Goal: Task Accomplishment & Management: Use online tool/utility

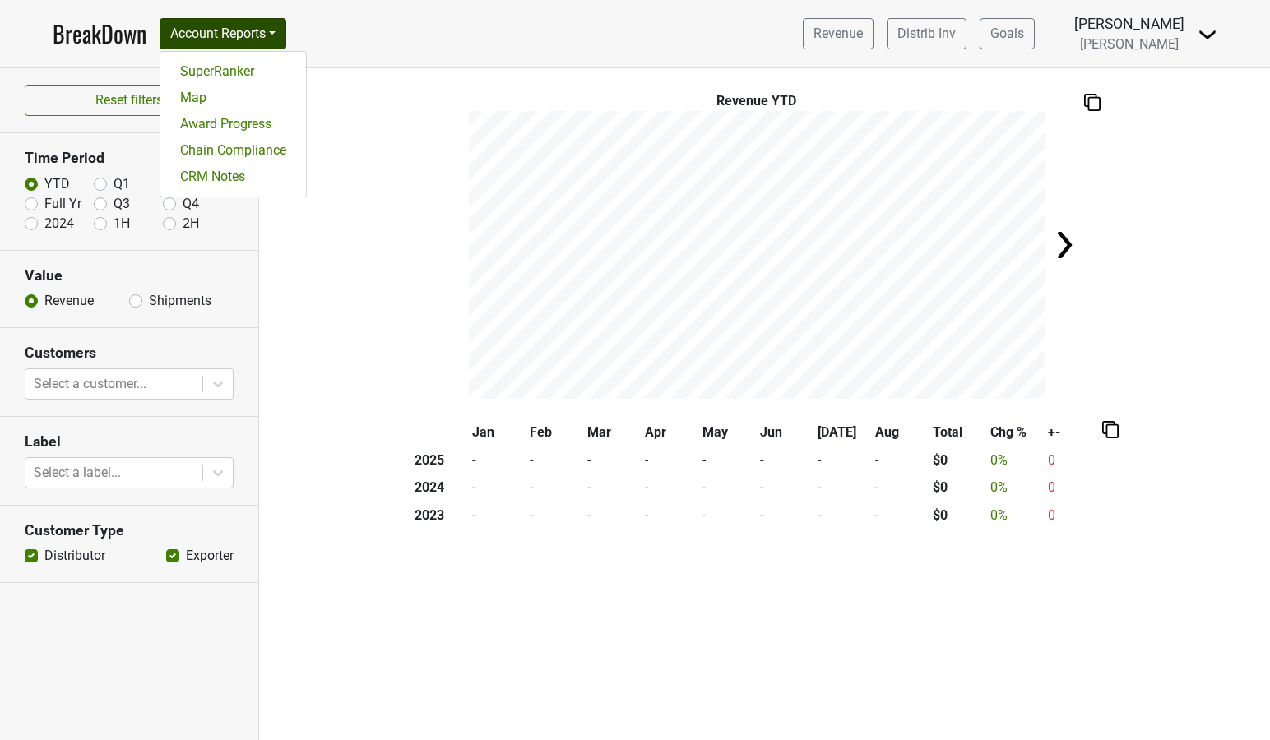
click at [232, 174] on link "CRM Notes" at bounding box center [233, 177] width 146 height 26
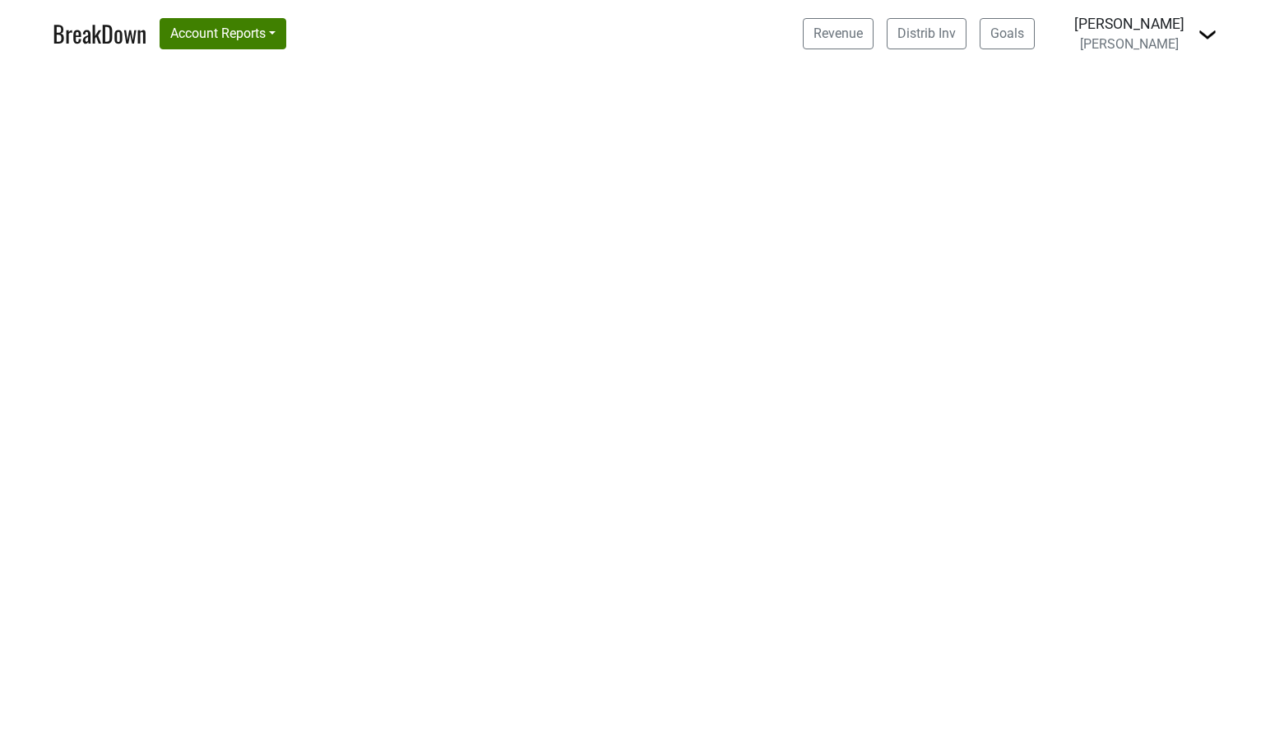
select select "CA"
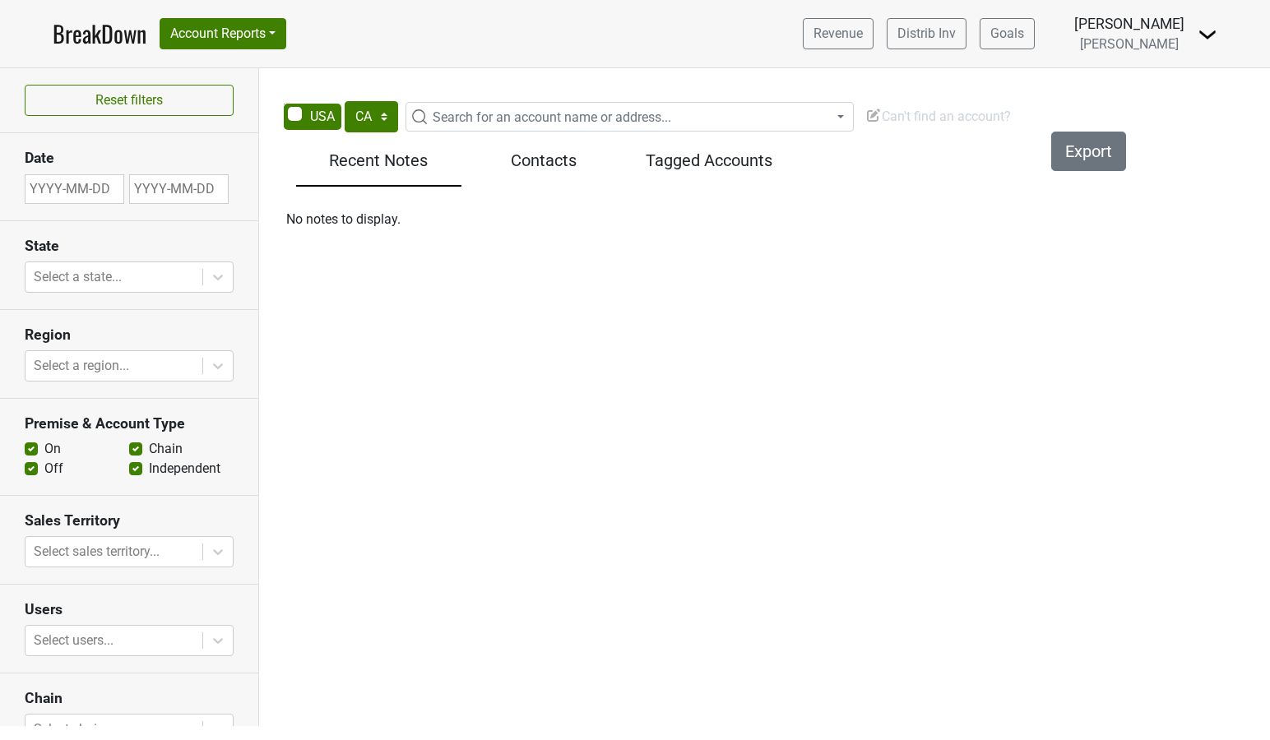
click at [905, 116] on span "Can't find an account?" at bounding box center [939, 117] width 146 height 16
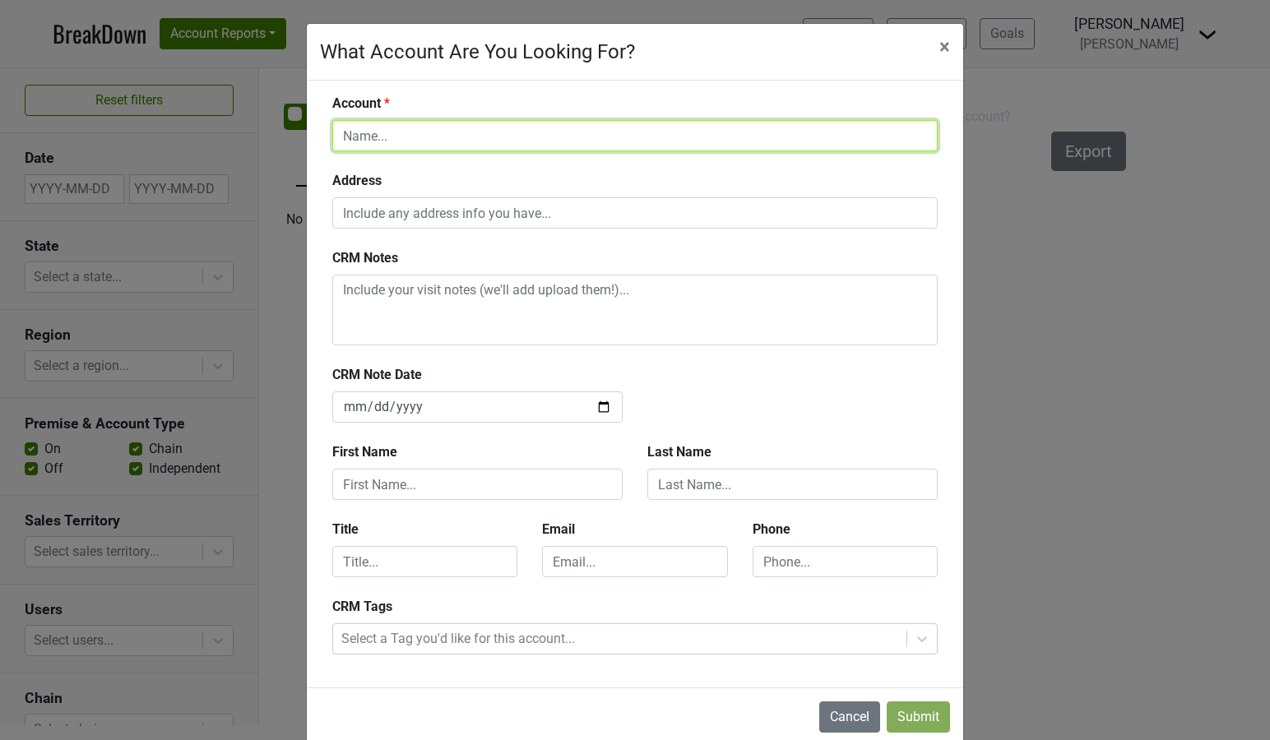
click at [510, 130] on input "text" at bounding box center [635, 135] width 606 height 31
type input "Test"
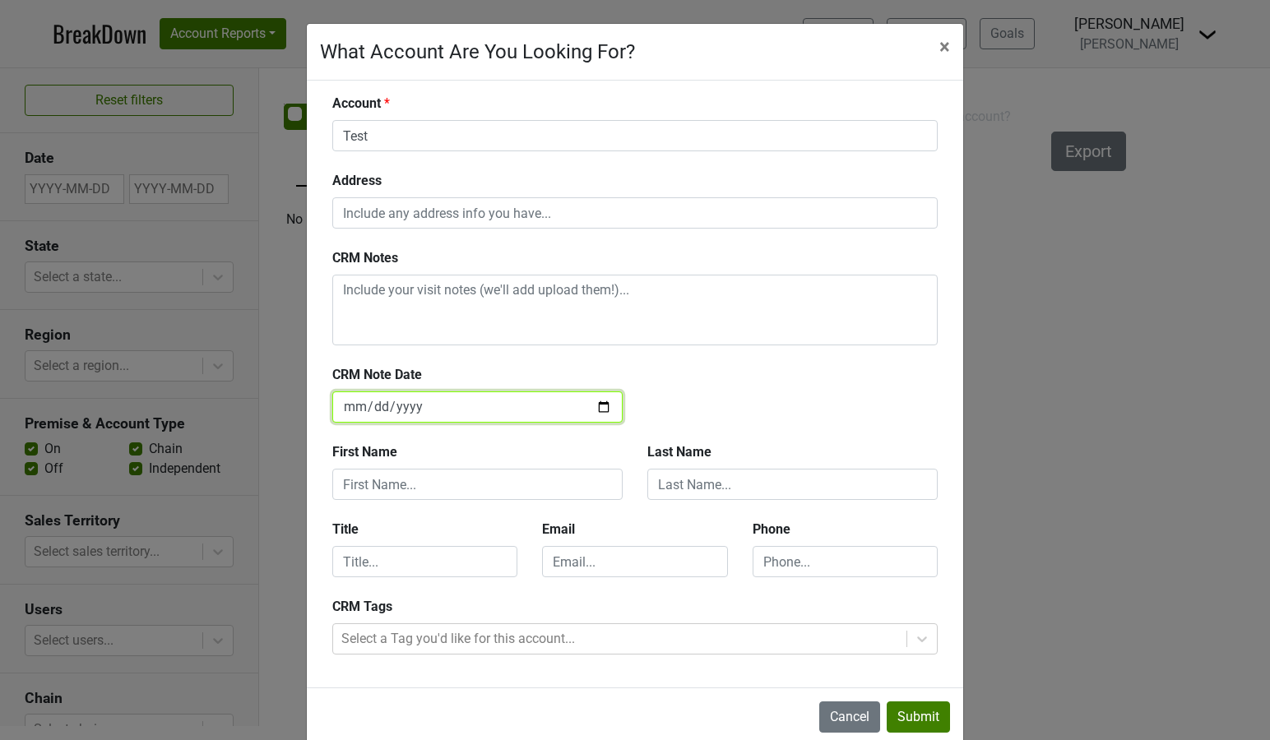
click at [607, 406] on input "2025-08-29" at bounding box center [477, 407] width 290 height 31
type input "2025-08-27"
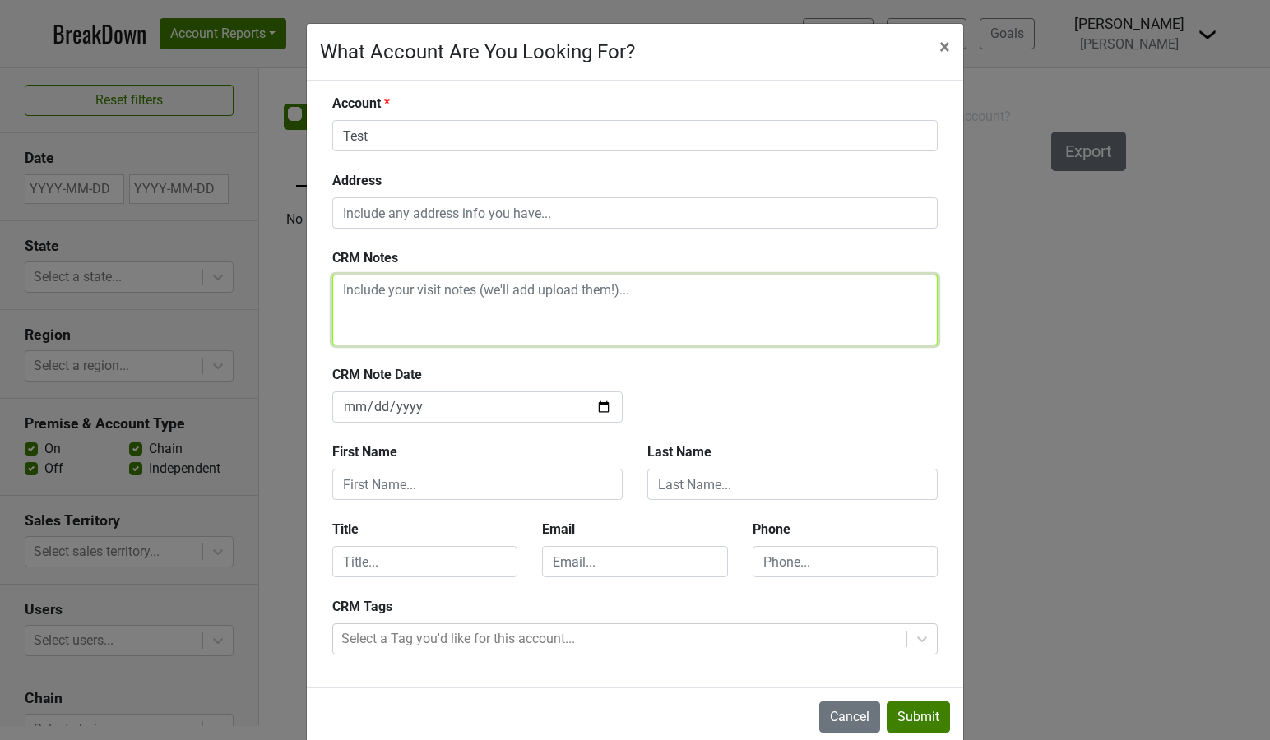
click at [384, 305] on textarea at bounding box center [635, 310] width 606 height 71
type textarea "T"
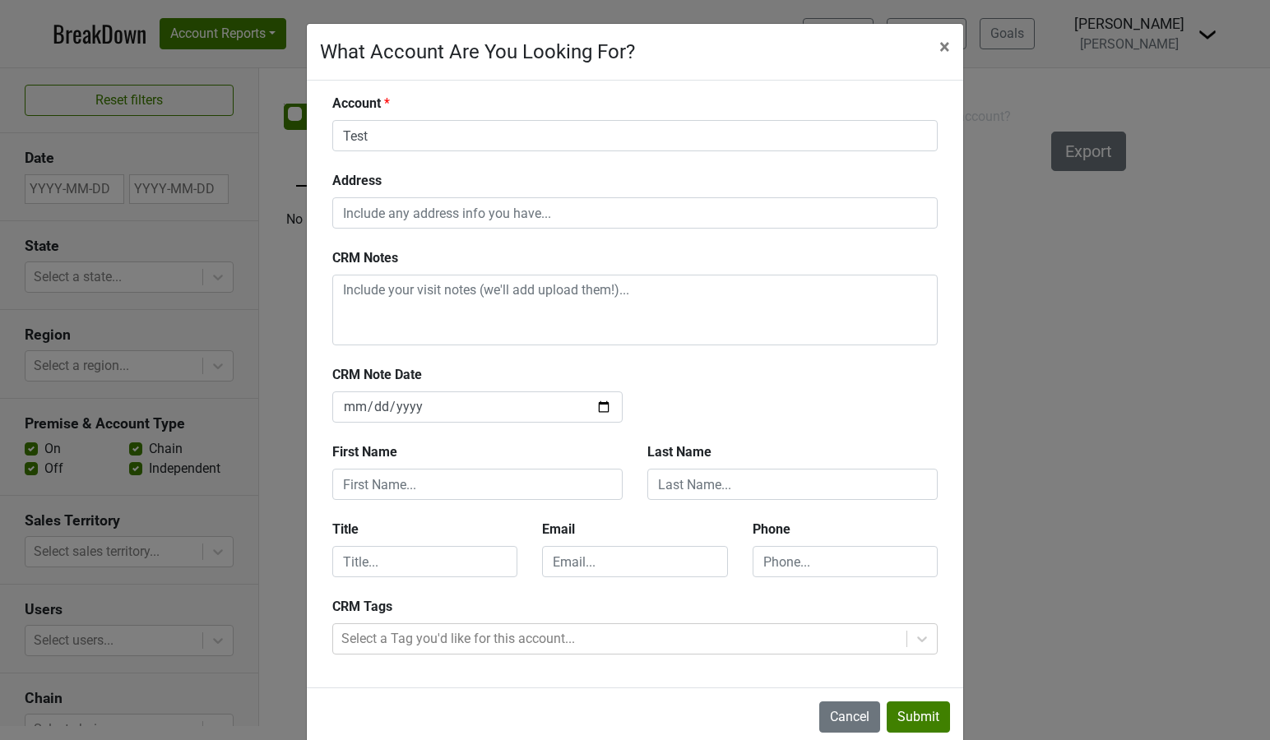
click at [678, 361] on div "CRM Notes" at bounding box center [635, 306] width 630 height 117
drag, startPoint x: 900, startPoint y: 715, endPoint x: 227, endPoint y: -91, distance: 1050.3
click at [227, 0] on html "BreakDown Account Reports SuperRanker Map Award Progress Chain Compliance CRM N…" at bounding box center [635, 370] width 1270 height 740
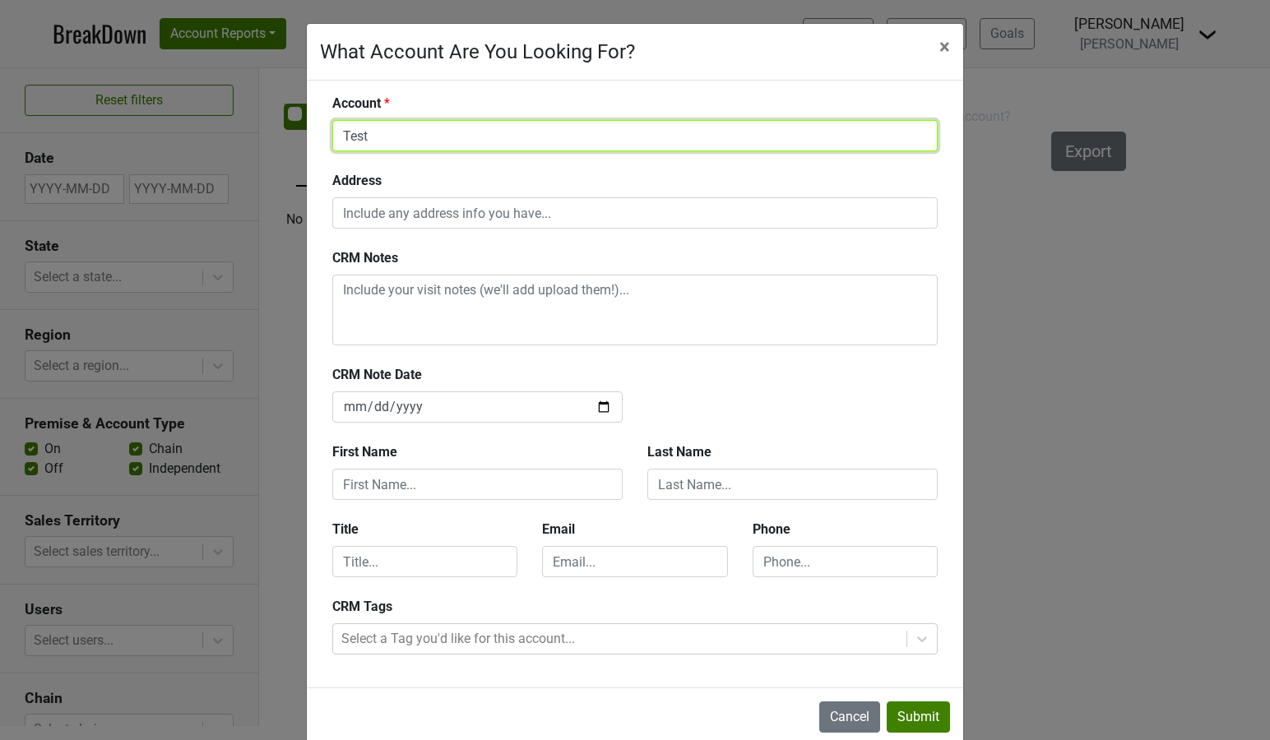
click at [383, 136] on input "Test" at bounding box center [635, 135] width 606 height 31
type input "Test 8/29"
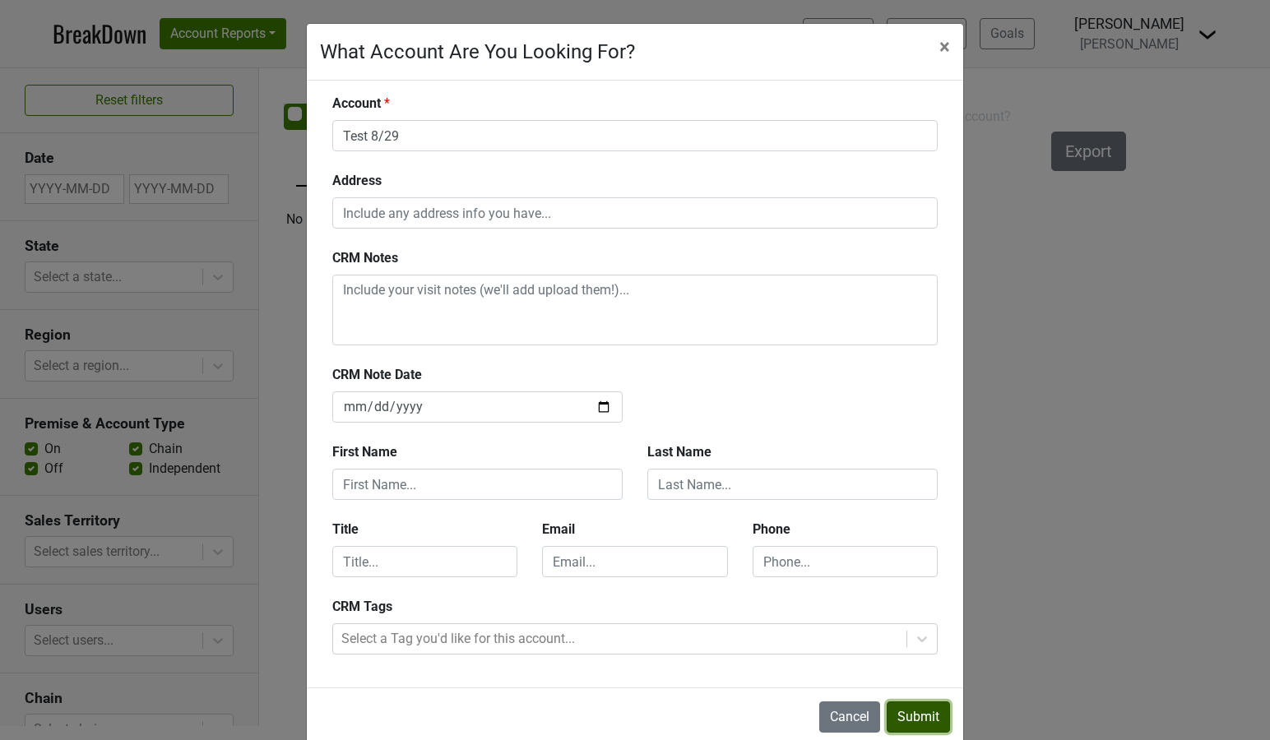
click at [909, 710] on button "Submit" at bounding box center [918, 717] width 63 height 31
type input "[DATE]"
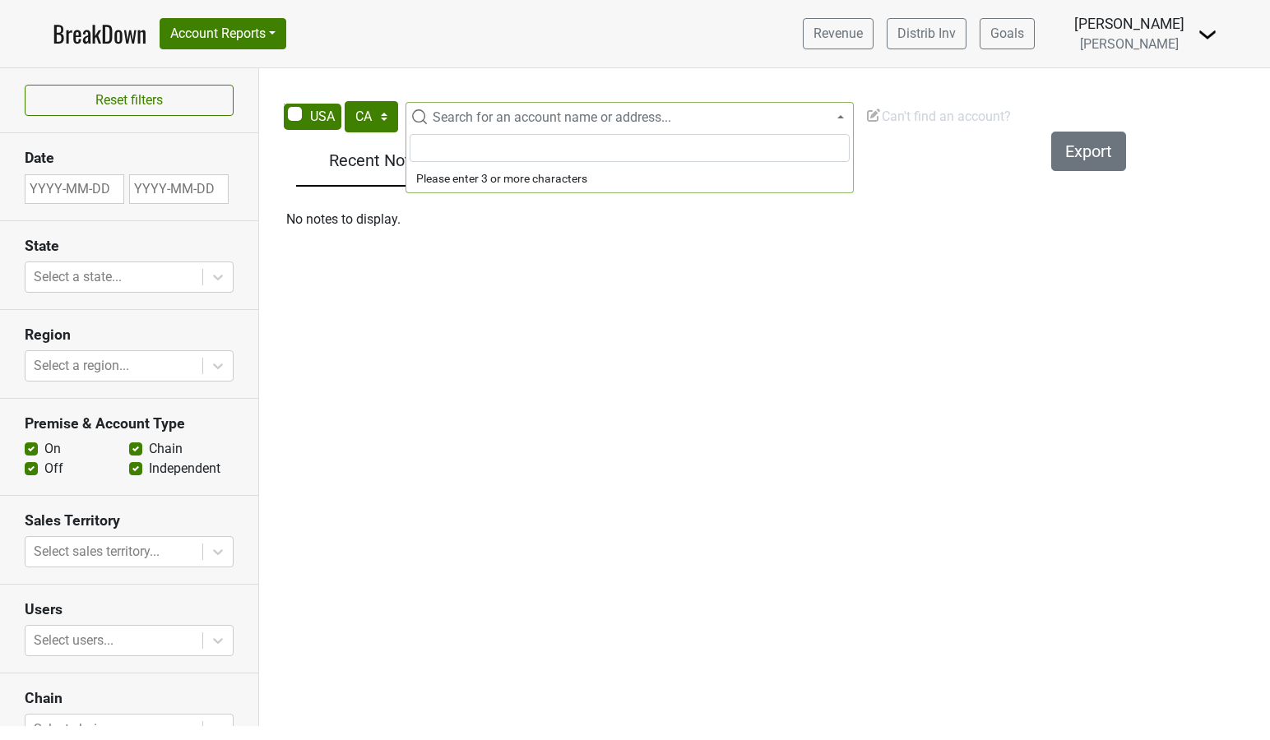
click at [435, 119] on span "Search for an account name or address..." at bounding box center [552, 117] width 239 height 16
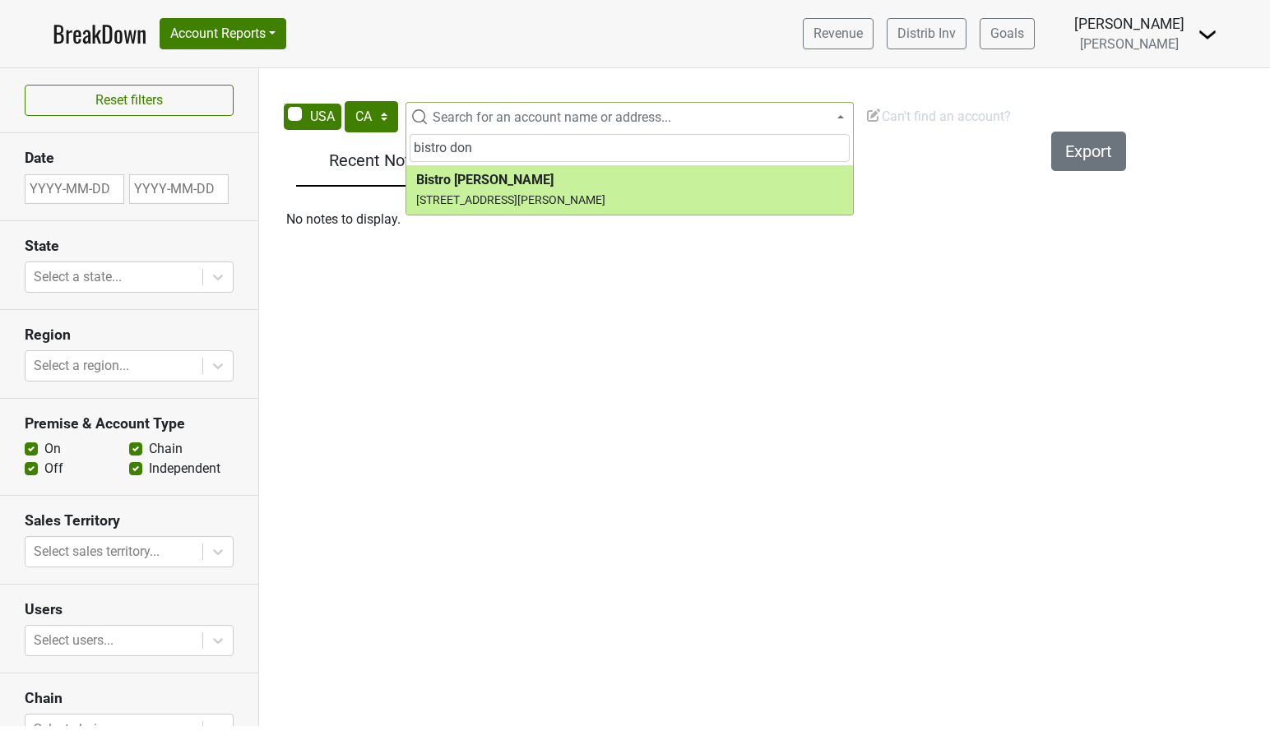
type input "bistro don"
select select "60267"
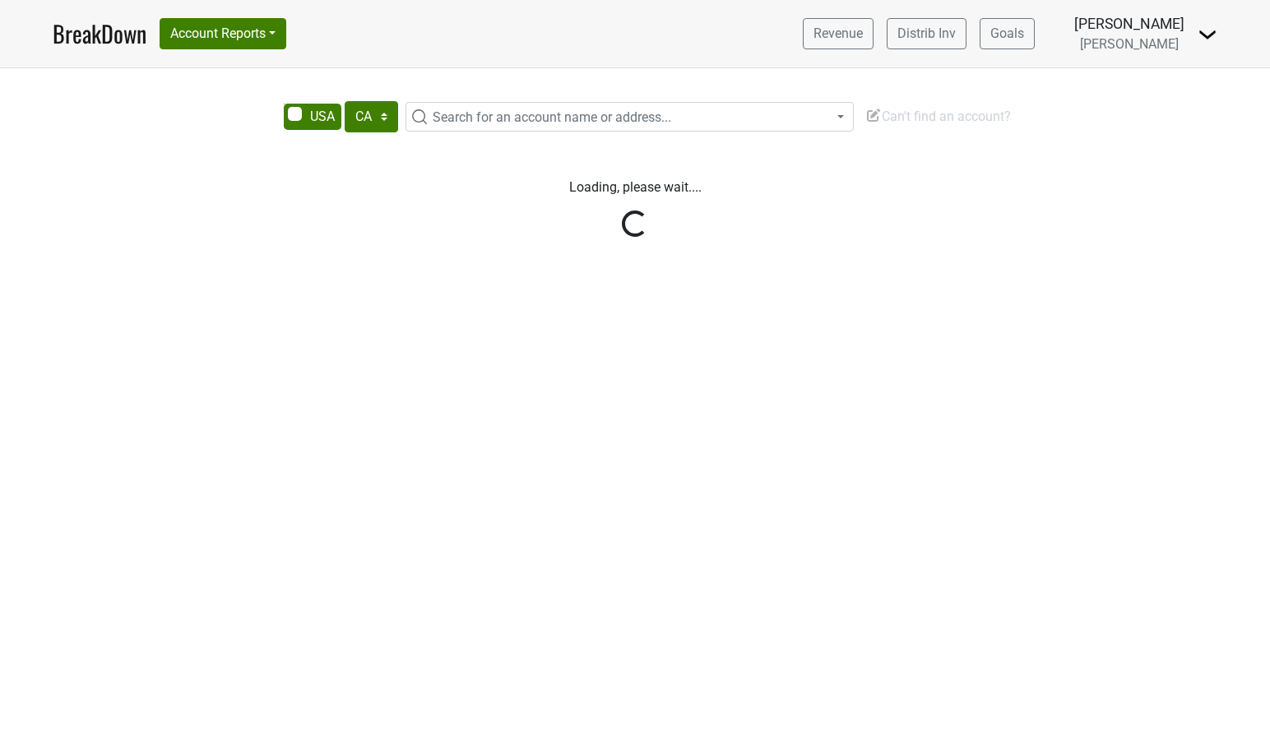
select select "CA"
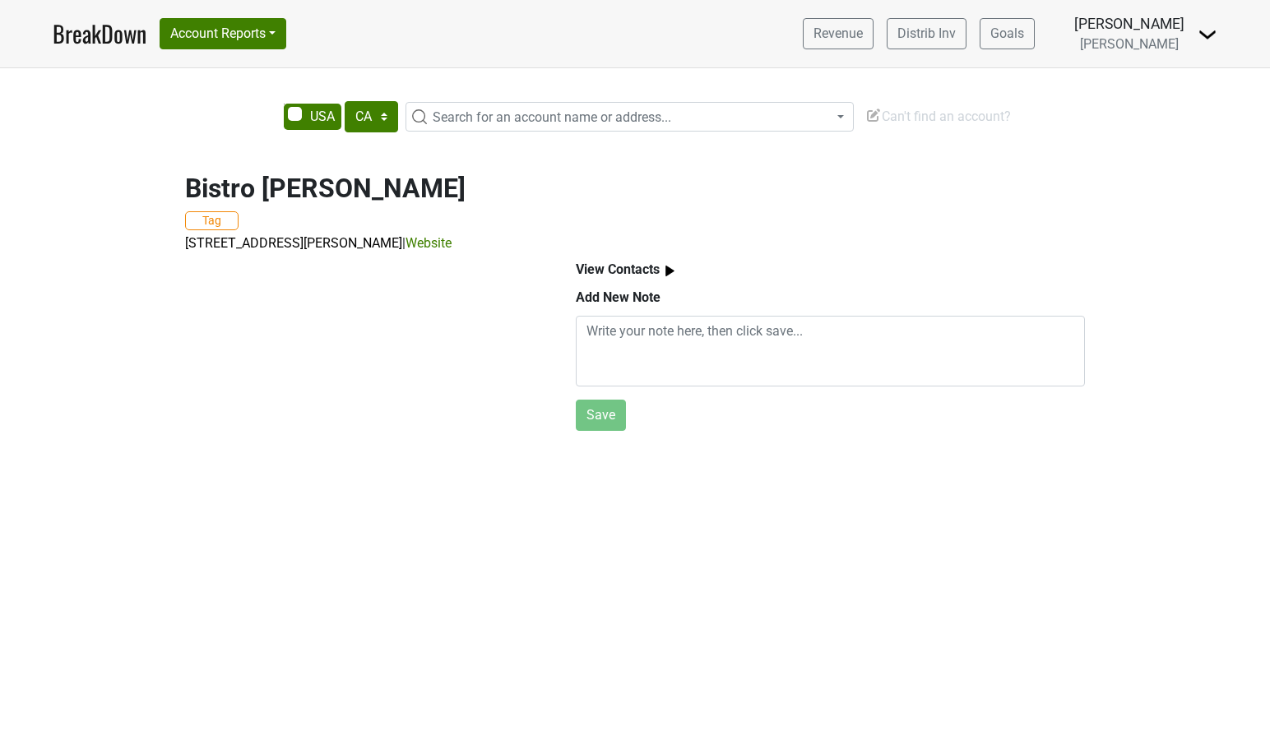
click at [899, 121] on span "Can't find an account?" at bounding box center [939, 117] width 146 height 16
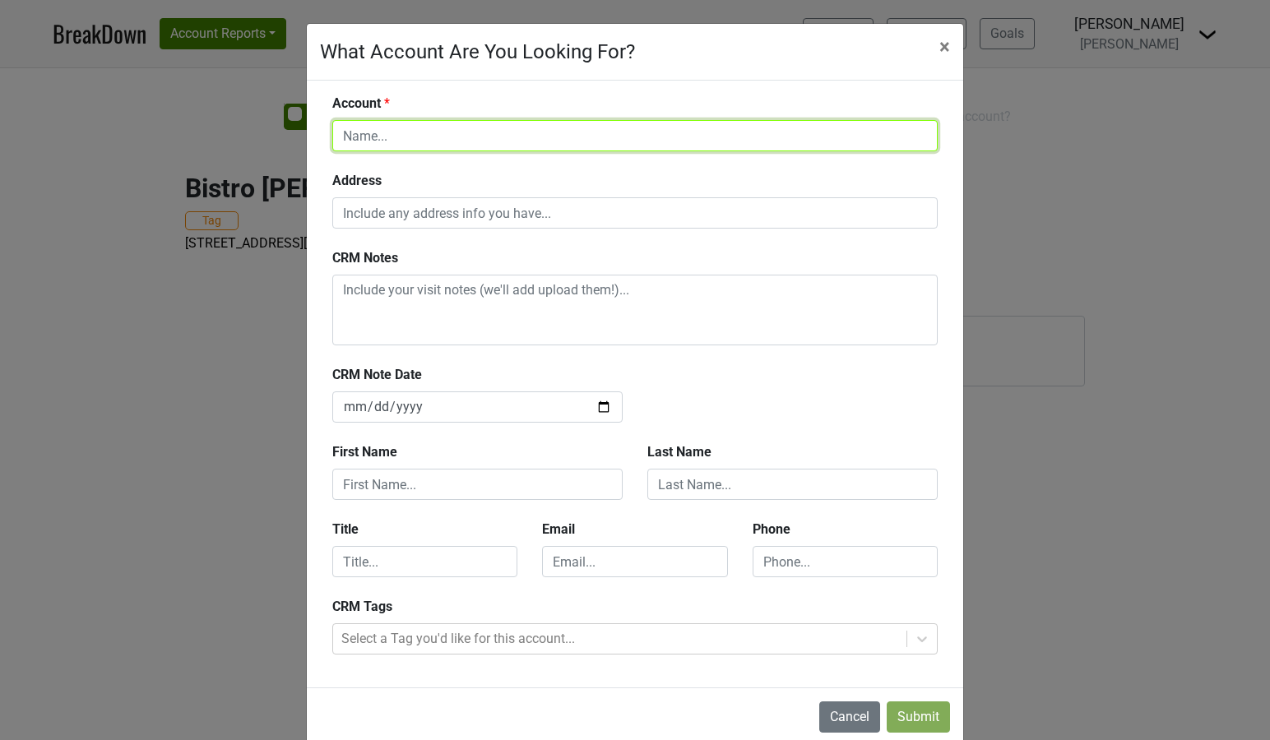
click at [637, 142] on input "text" at bounding box center [635, 135] width 606 height 31
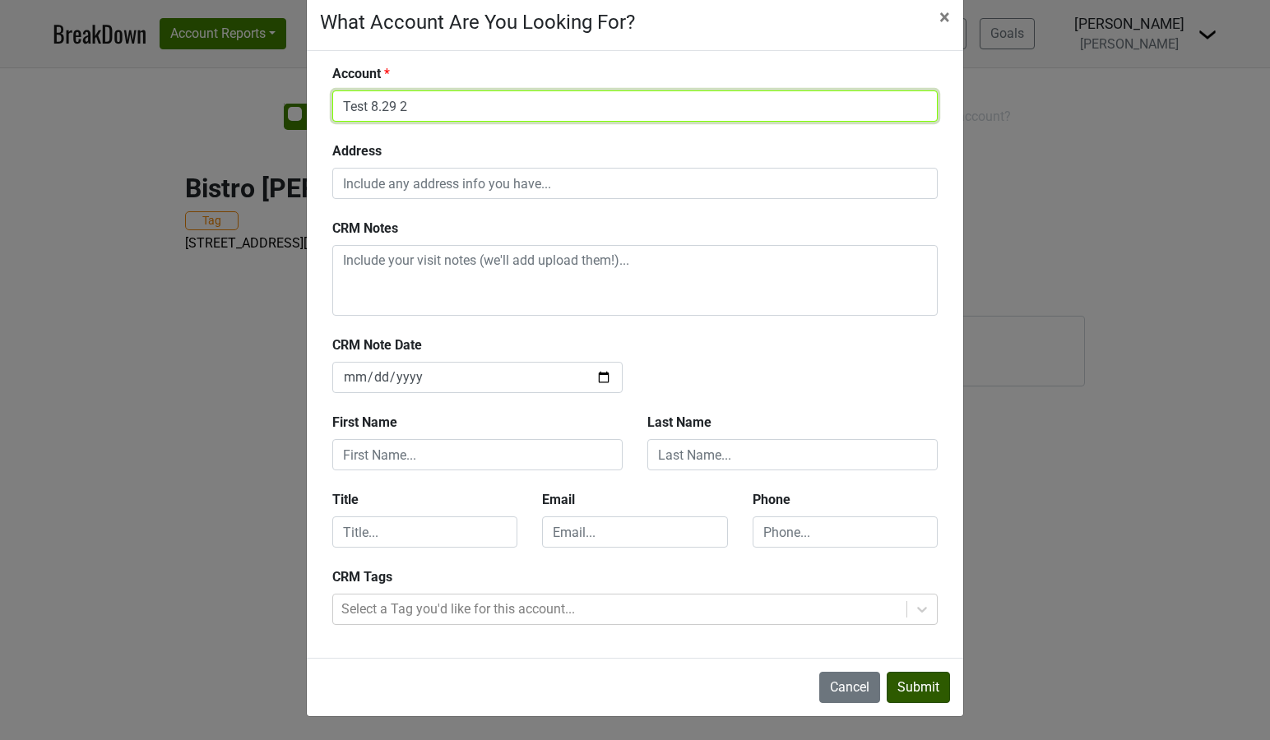
type input "Test 8.29 2"
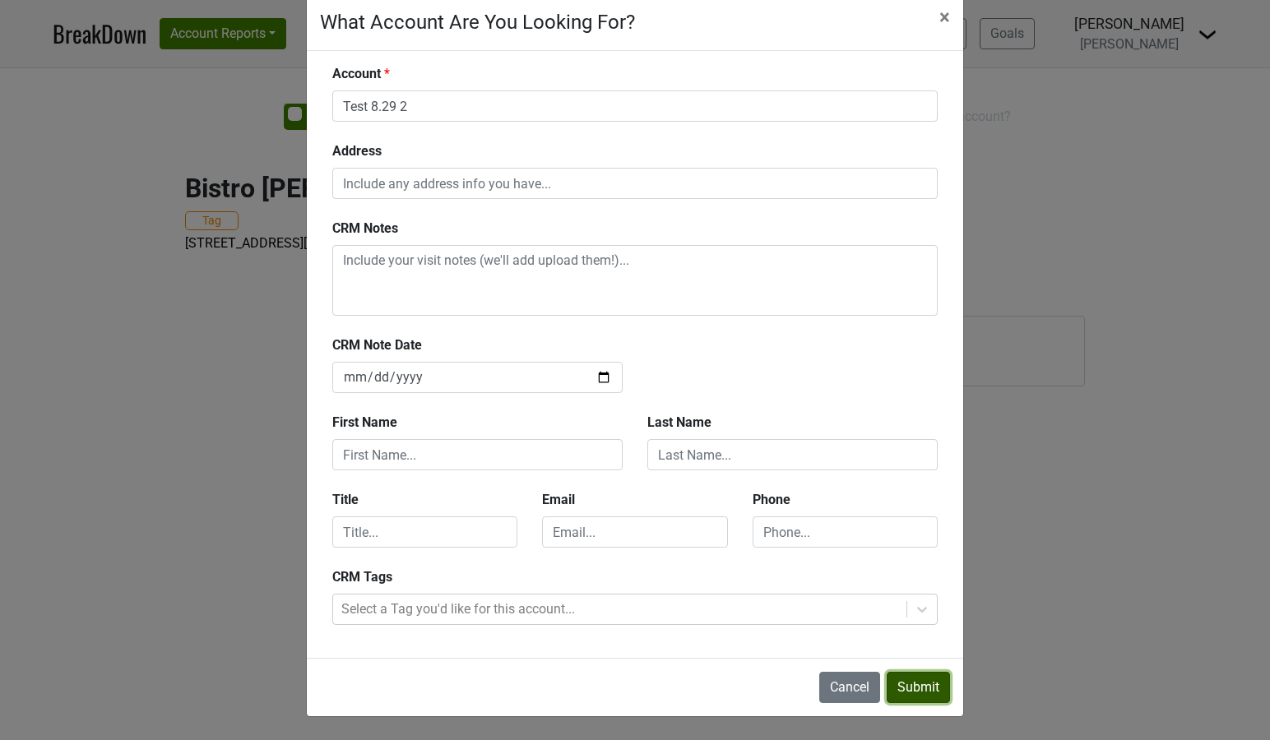
click at [903, 680] on button "Submit" at bounding box center [918, 687] width 63 height 31
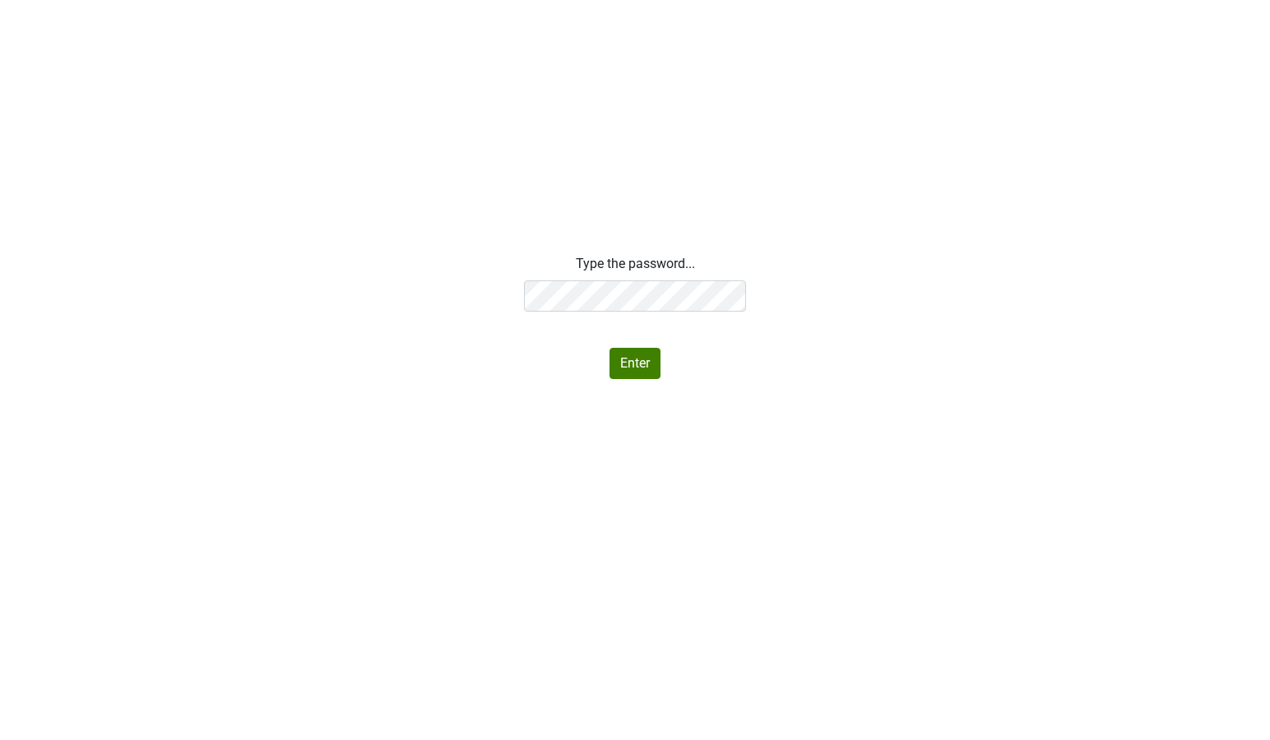
click at [439, 286] on div "Type the password... Enter" at bounding box center [635, 316] width 1270 height 125
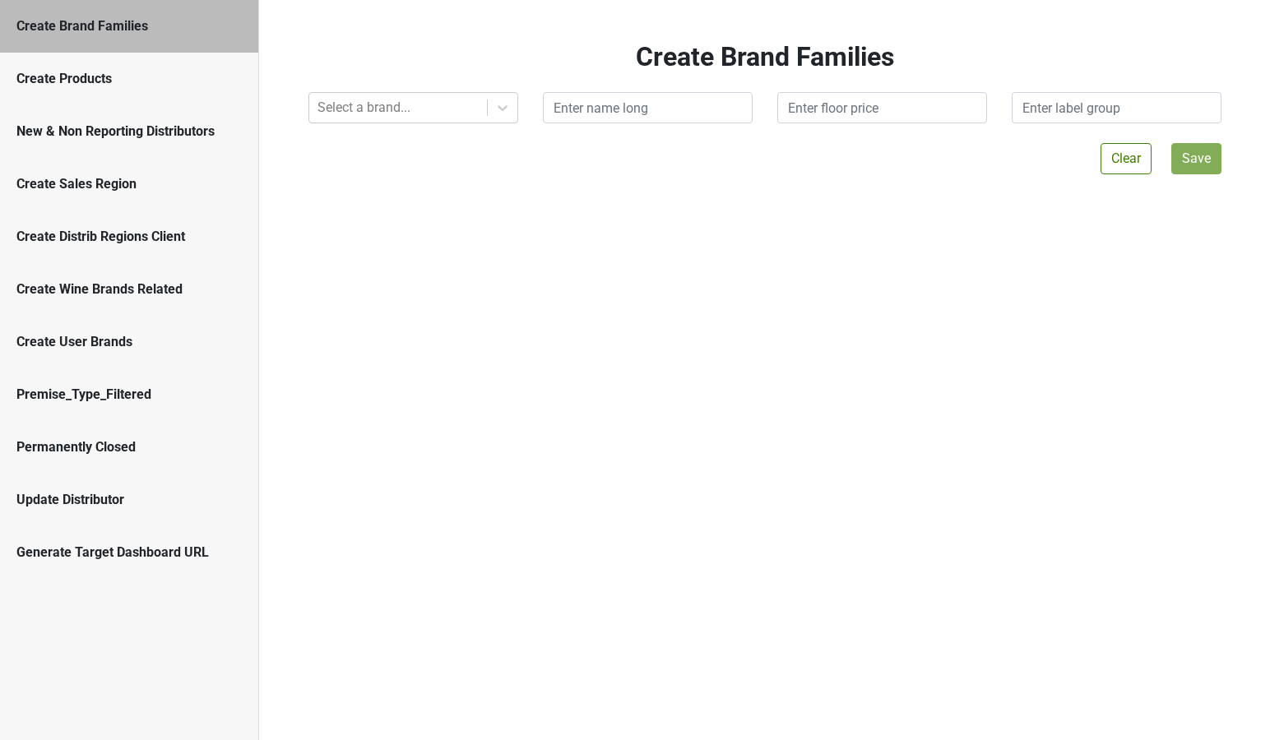
click at [97, 508] on div "Update Distributor" at bounding box center [128, 500] width 225 height 20
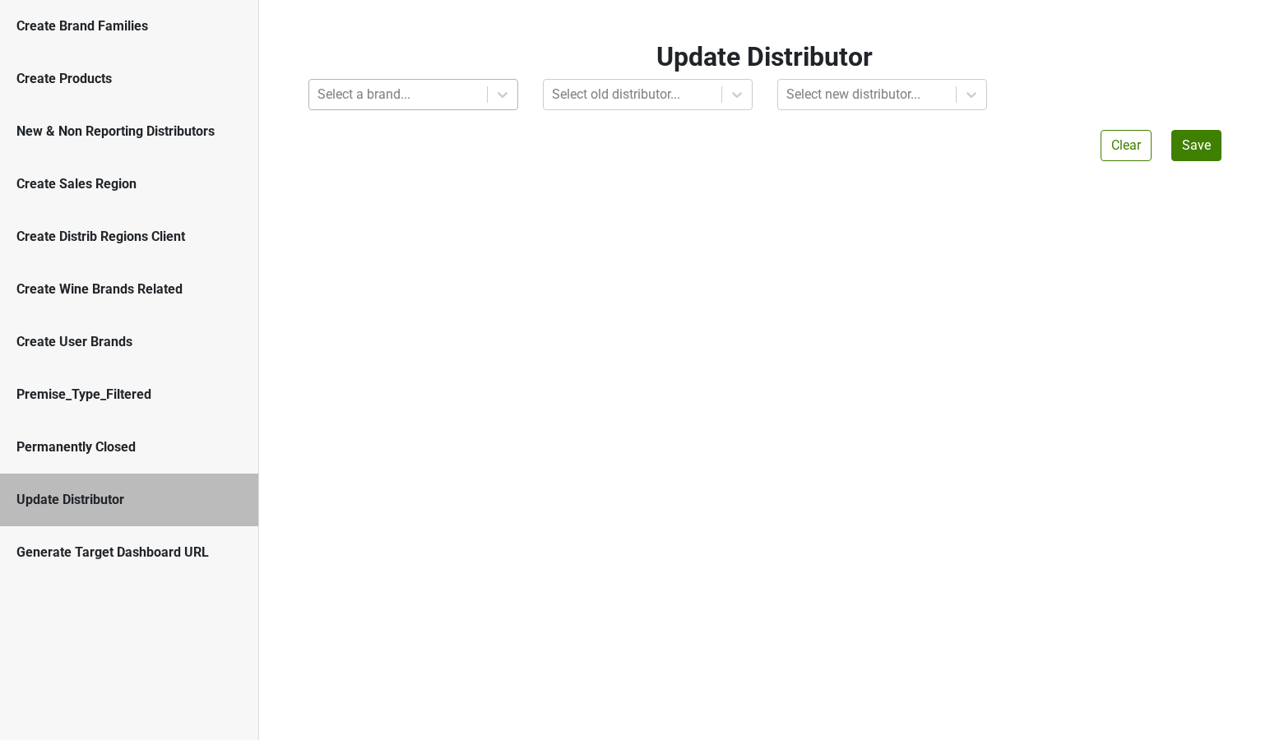
click at [486, 93] on div "Select a brand..." at bounding box center [398, 95] width 178 height 30
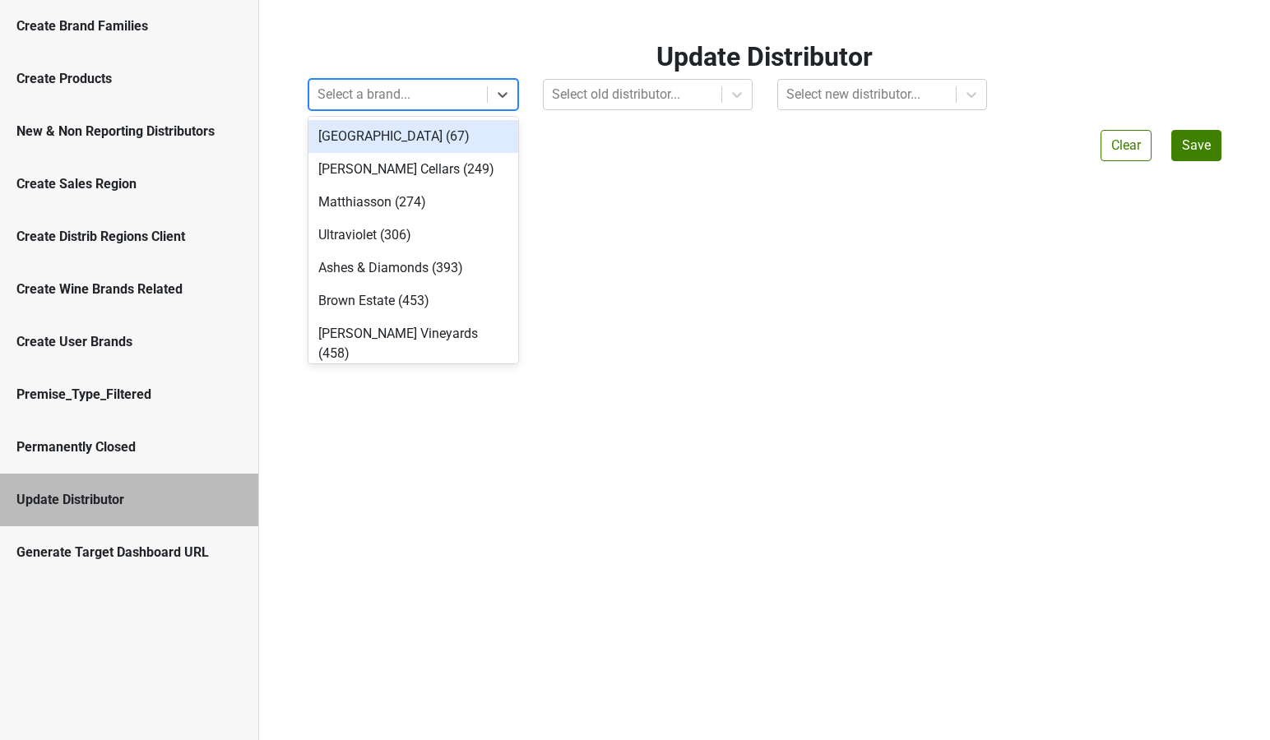
click at [486, 93] on div "Select a brand..." at bounding box center [398, 95] width 178 height 30
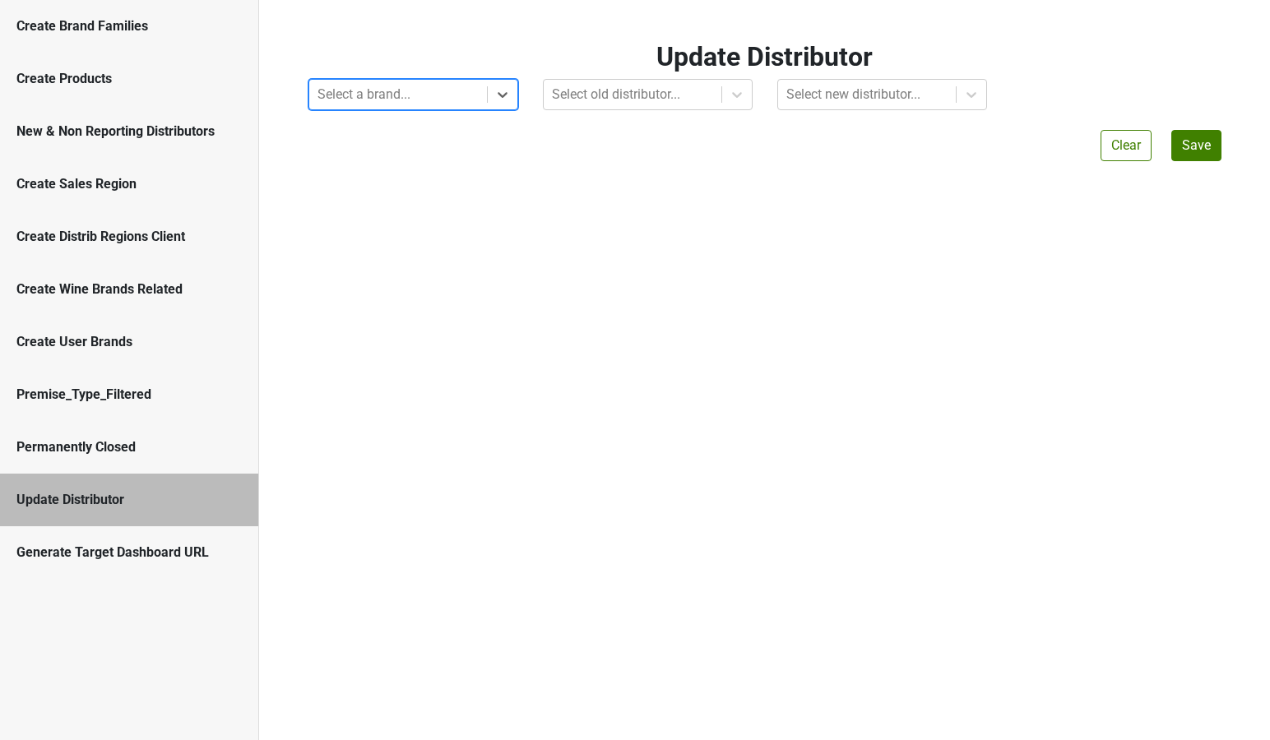
click at [77, 449] on div "Permanently Closed" at bounding box center [128, 448] width 225 height 20
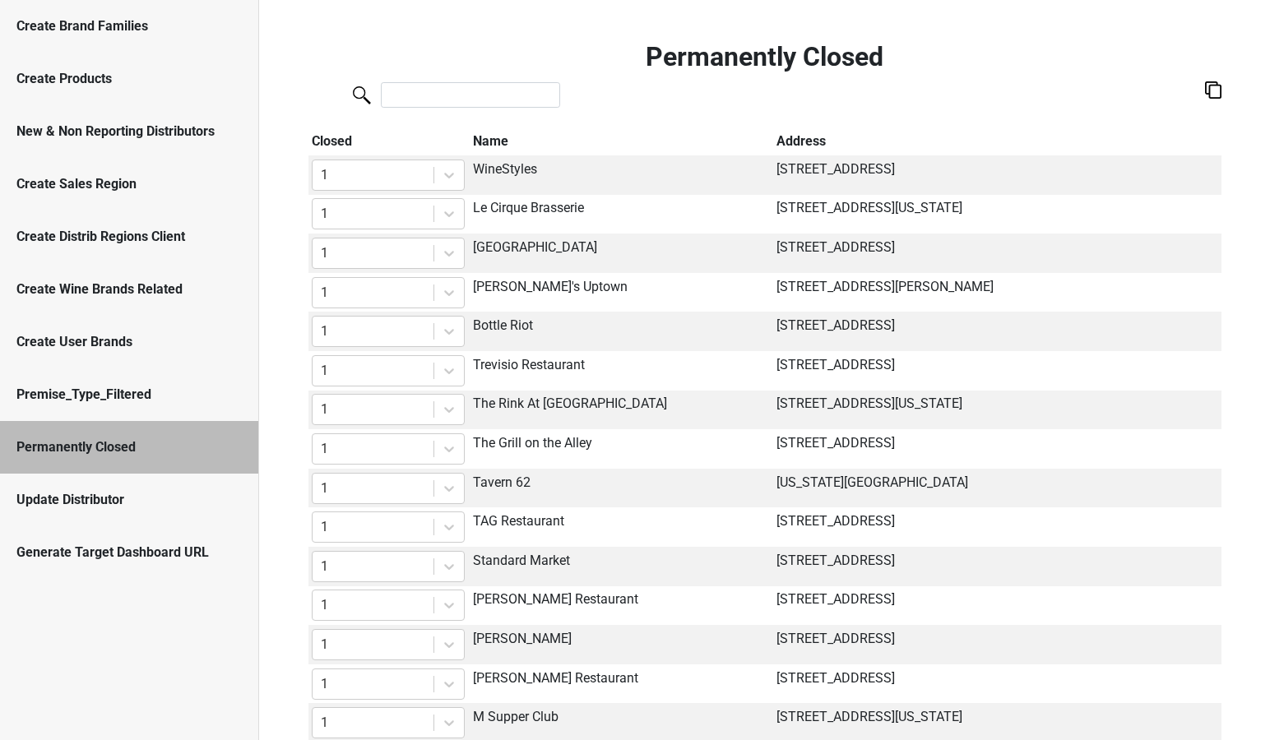
click at [118, 340] on div "Create User Brands" at bounding box center [128, 342] width 225 height 20
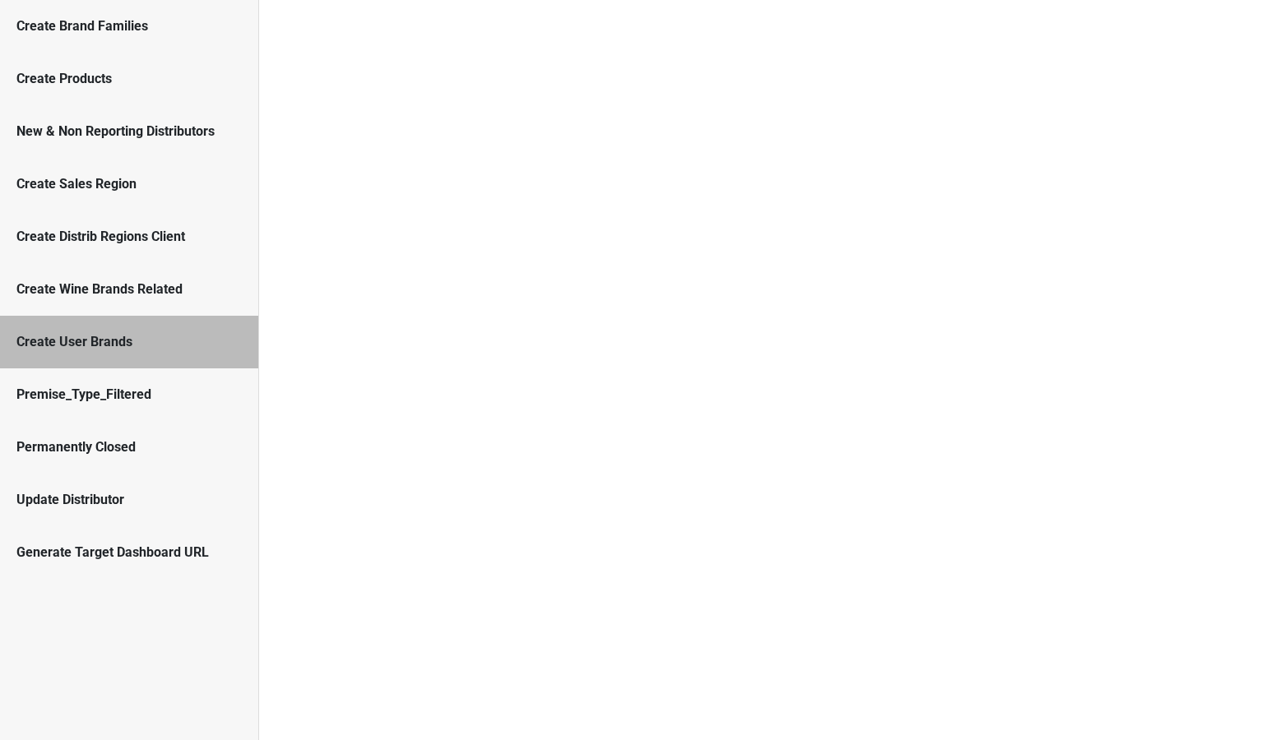
click at [128, 303] on div "Create Wine Brands Related" at bounding box center [129, 289] width 258 height 53
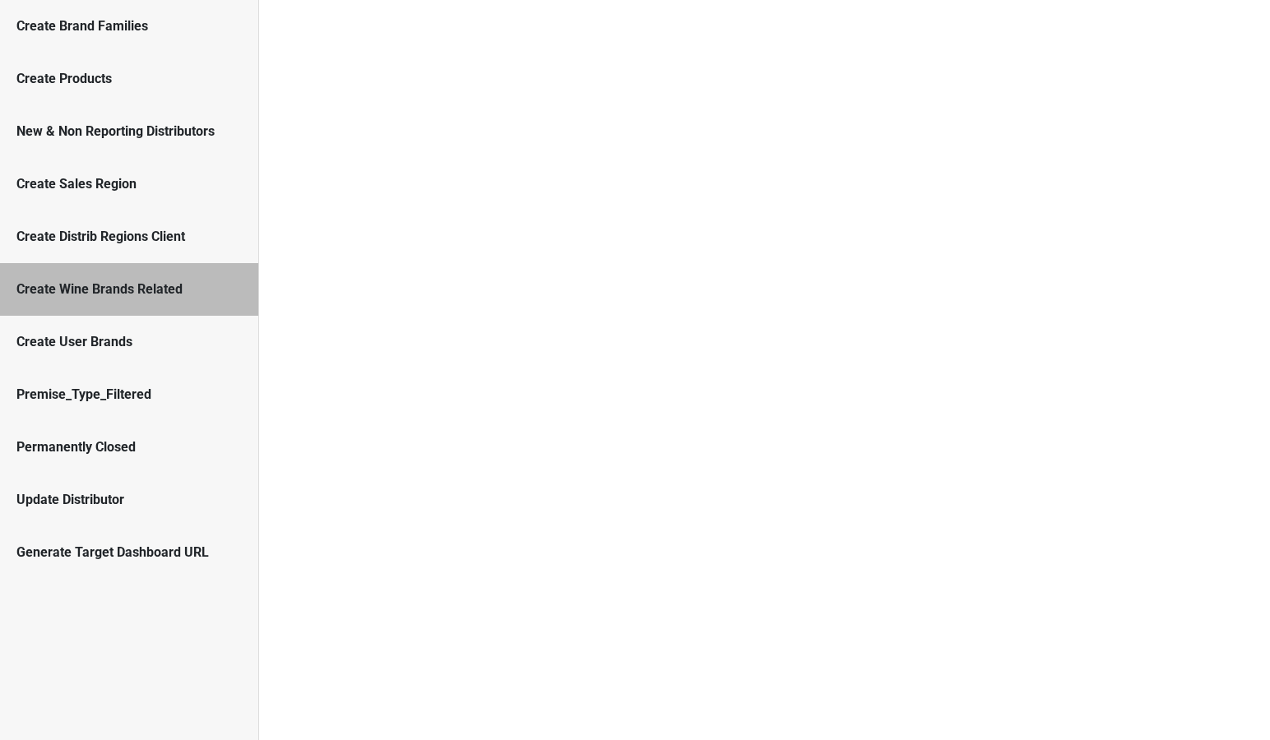
click at [141, 238] on div "Create Distrib Regions Client" at bounding box center [128, 237] width 225 height 20
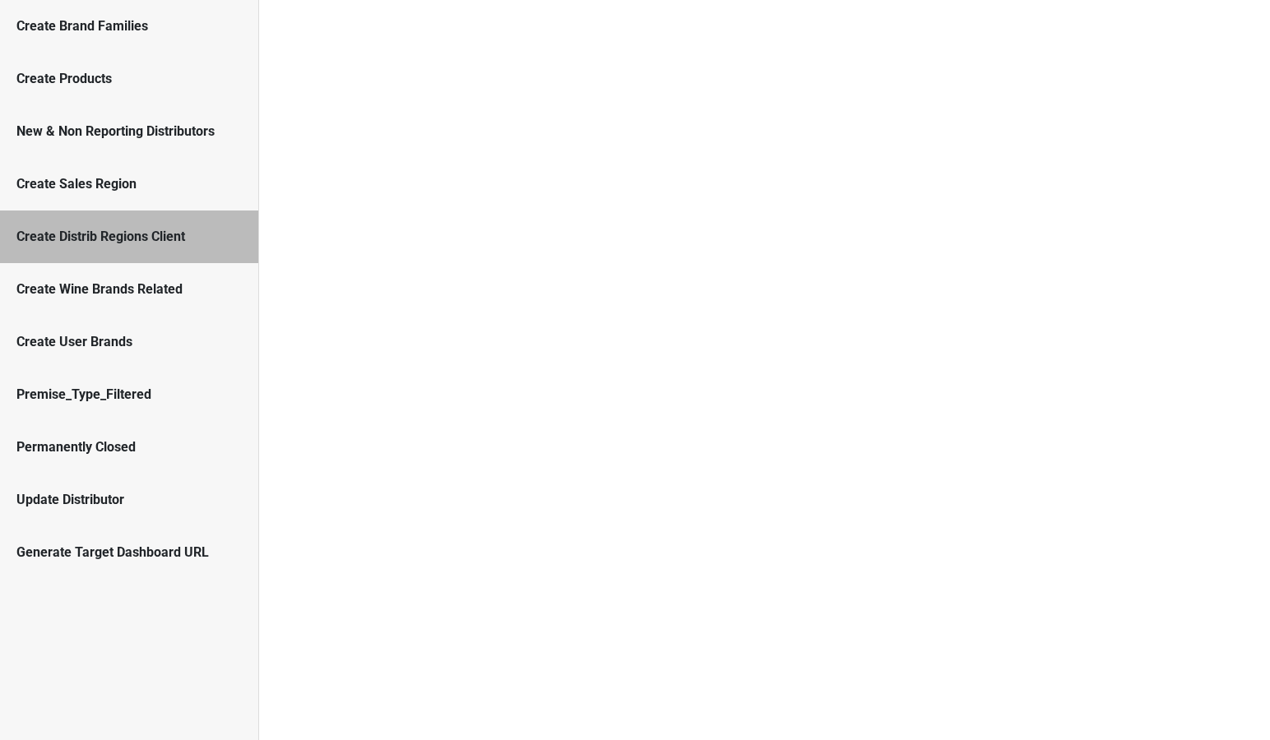
click at [140, 188] on div "Create Sales Region" at bounding box center [128, 184] width 225 height 20
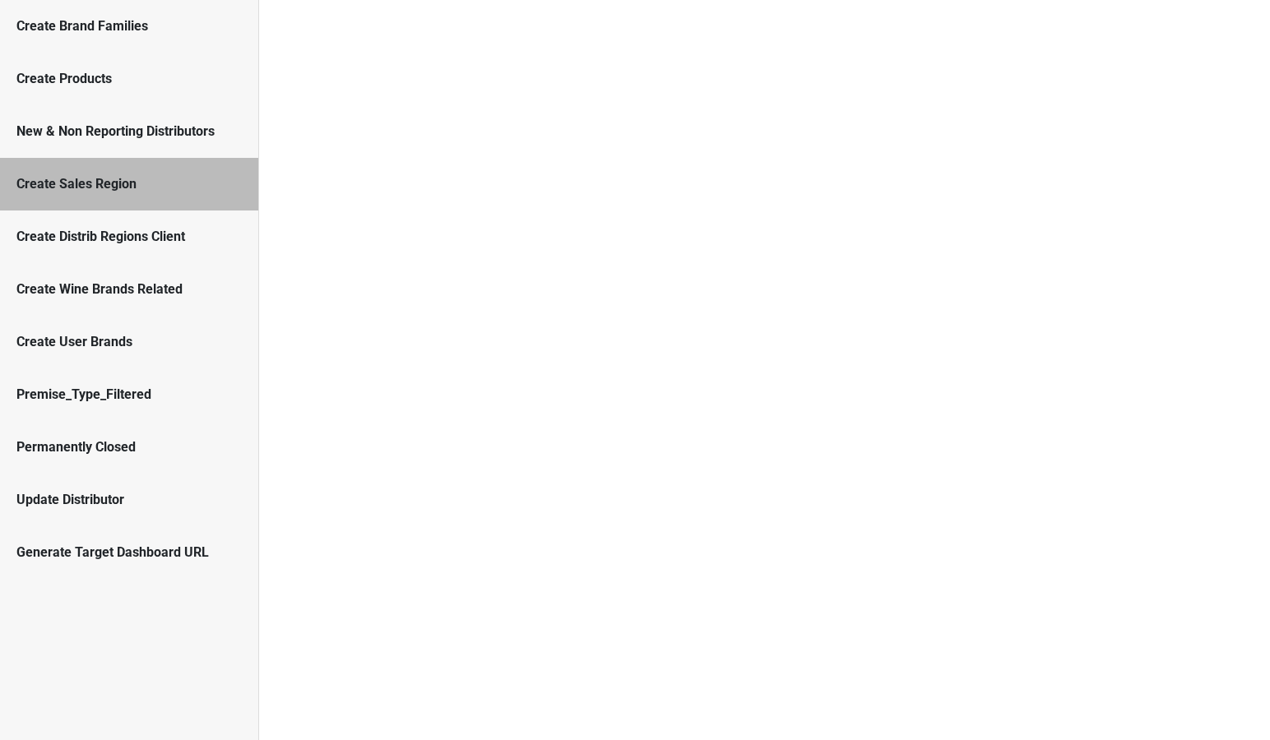
click at [148, 143] on div "New & Non Reporting Distributors" at bounding box center [129, 131] width 258 height 53
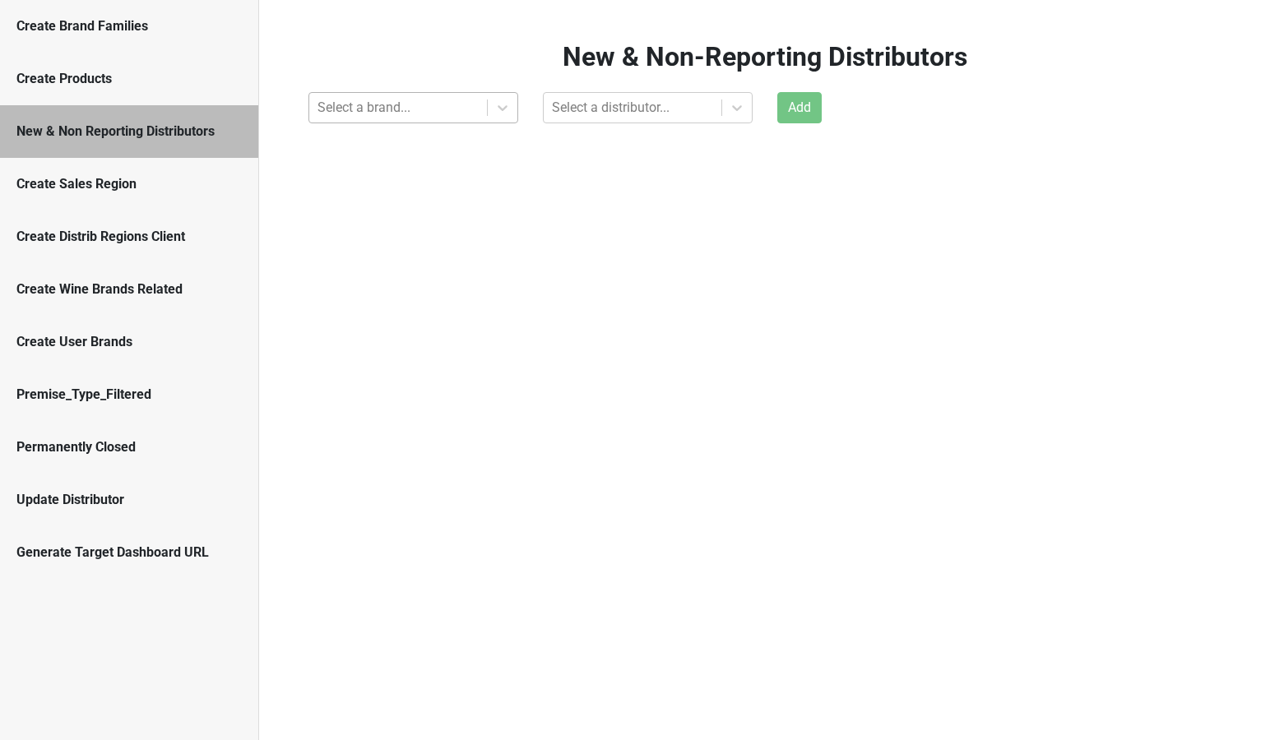
click at [402, 109] on div at bounding box center [398, 107] width 161 height 23
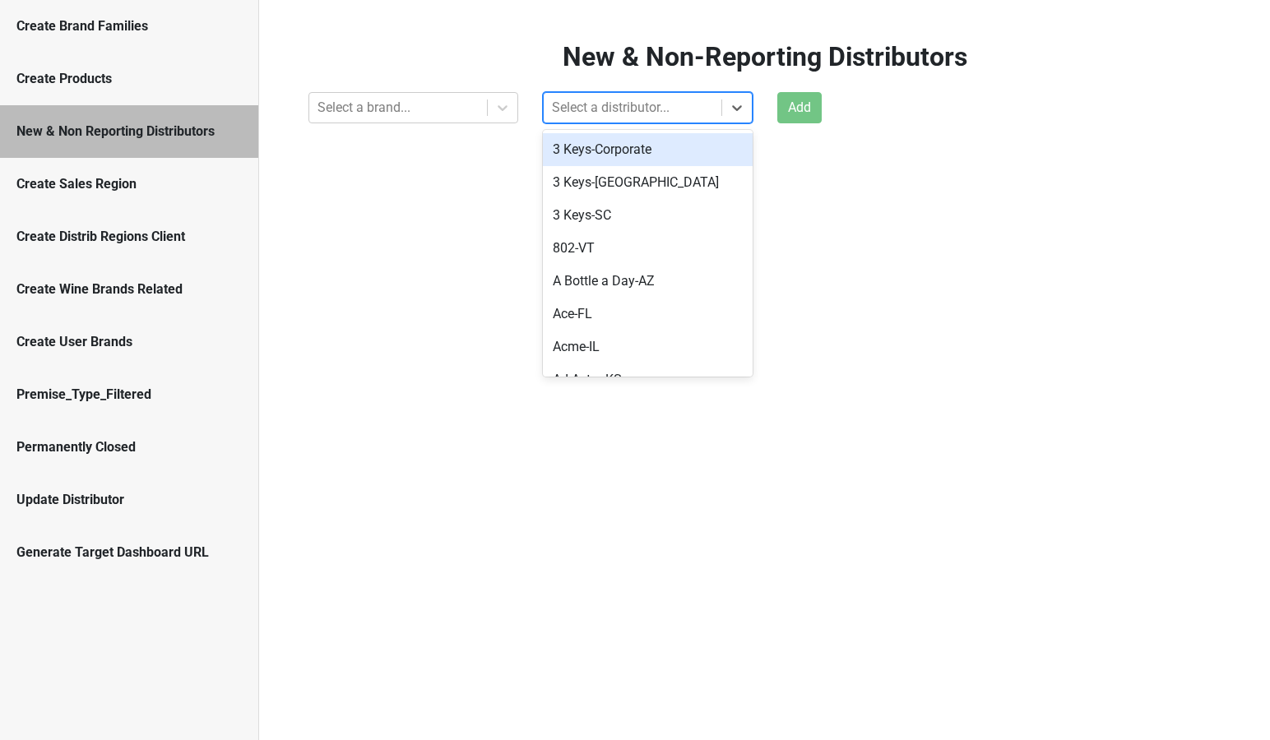
click at [587, 109] on div at bounding box center [632, 107] width 161 height 23
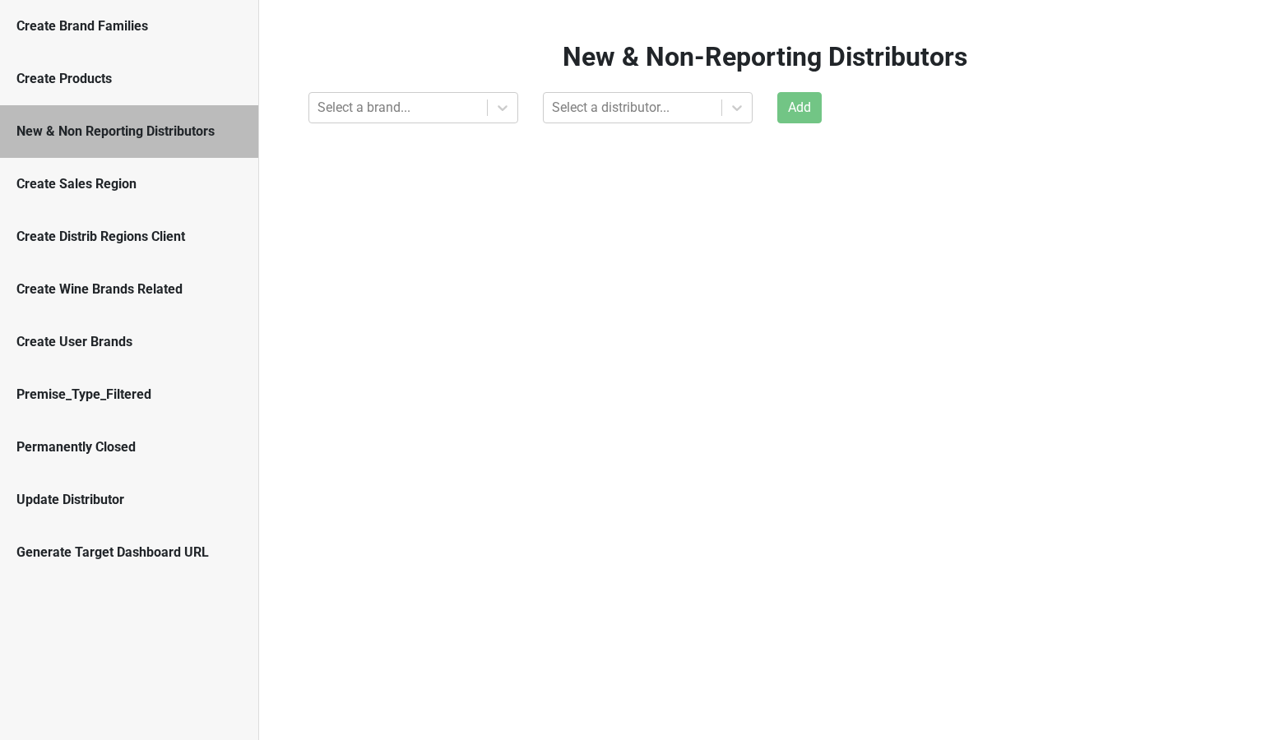
click at [459, 172] on div "New & Non-Reporting Distributors Select a brand... Select a distributor... Add" at bounding box center [764, 370] width 1011 height 740
click at [135, 160] on div "Create Sales Region" at bounding box center [129, 184] width 258 height 53
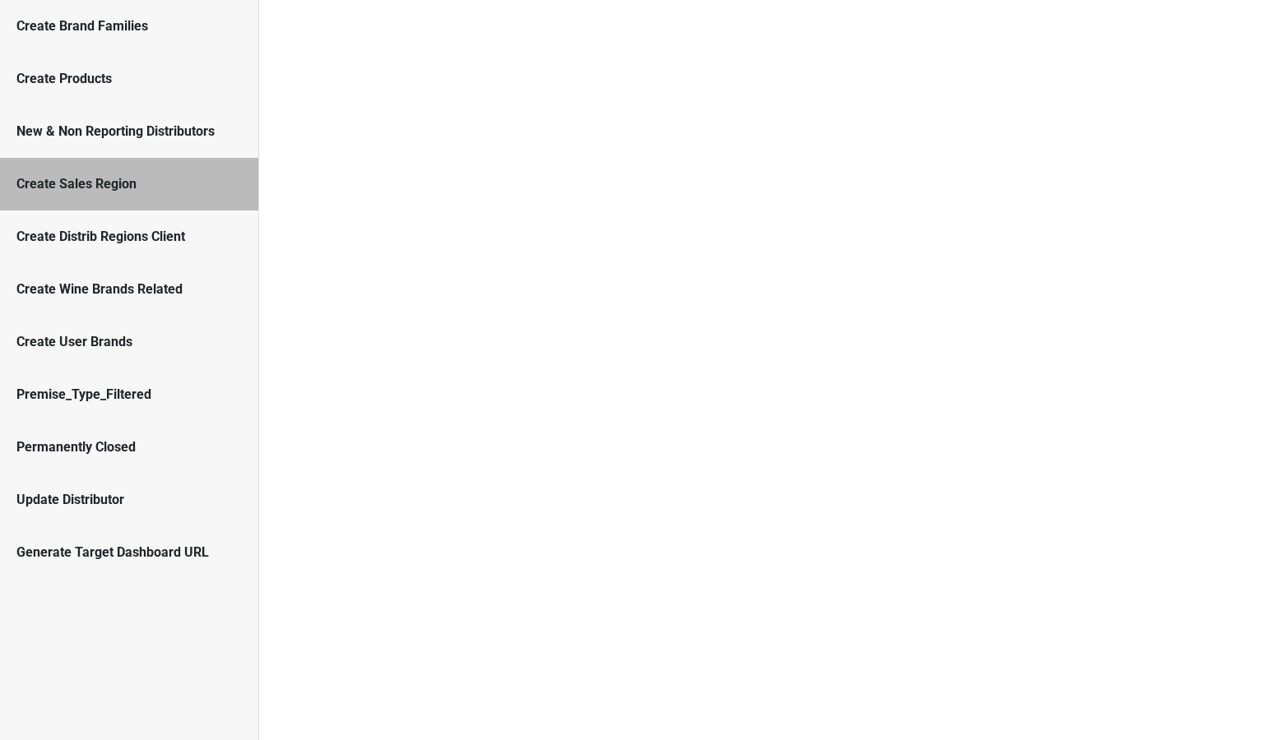
click at [129, 232] on div "Create Distrib Regions Client" at bounding box center [128, 237] width 225 height 20
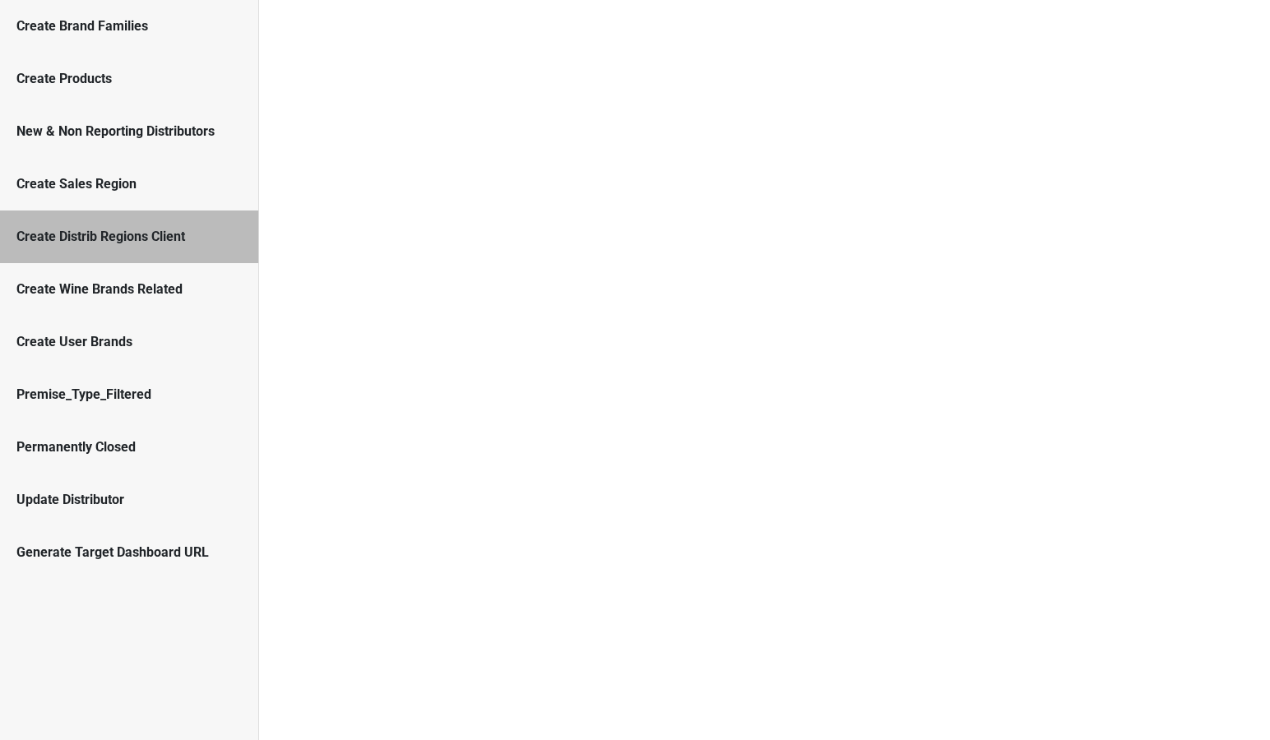
click at [128, 277] on div "Create Wine Brands Related" at bounding box center [129, 289] width 258 height 53
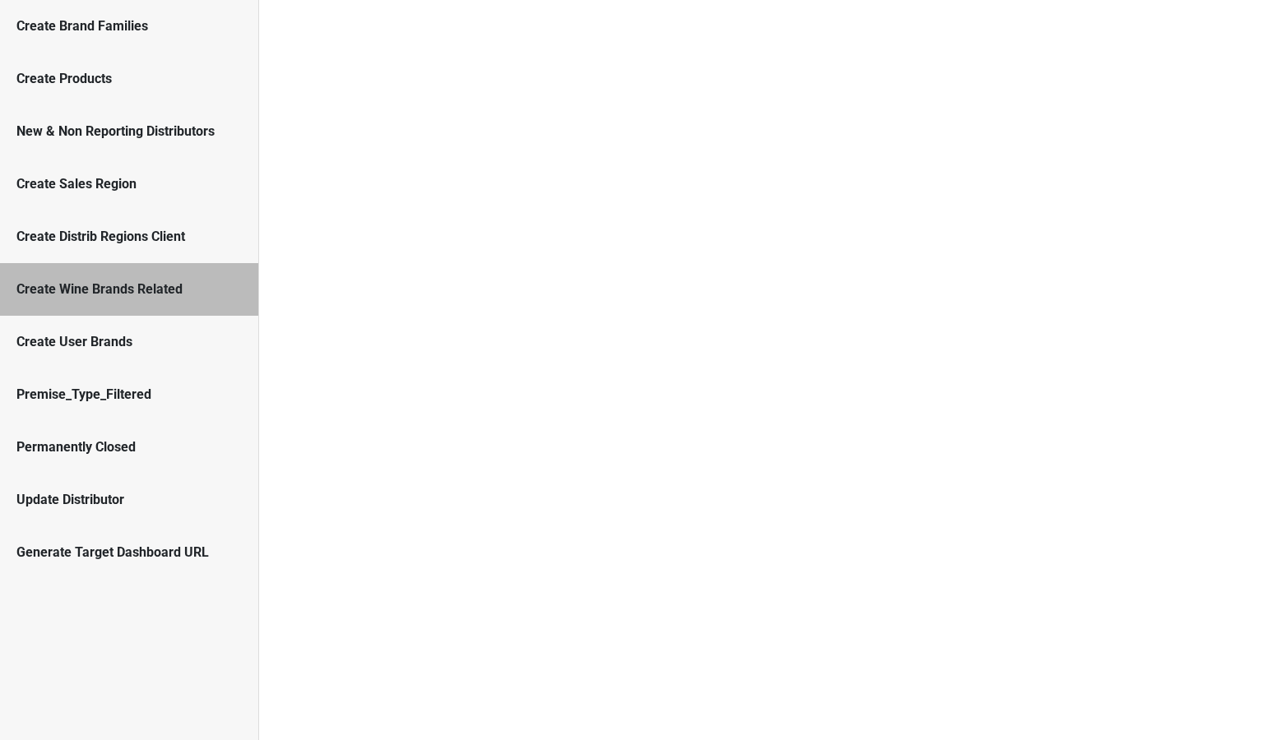
click at [118, 142] on div "New & Non Reporting Distributors" at bounding box center [129, 131] width 258 height 53
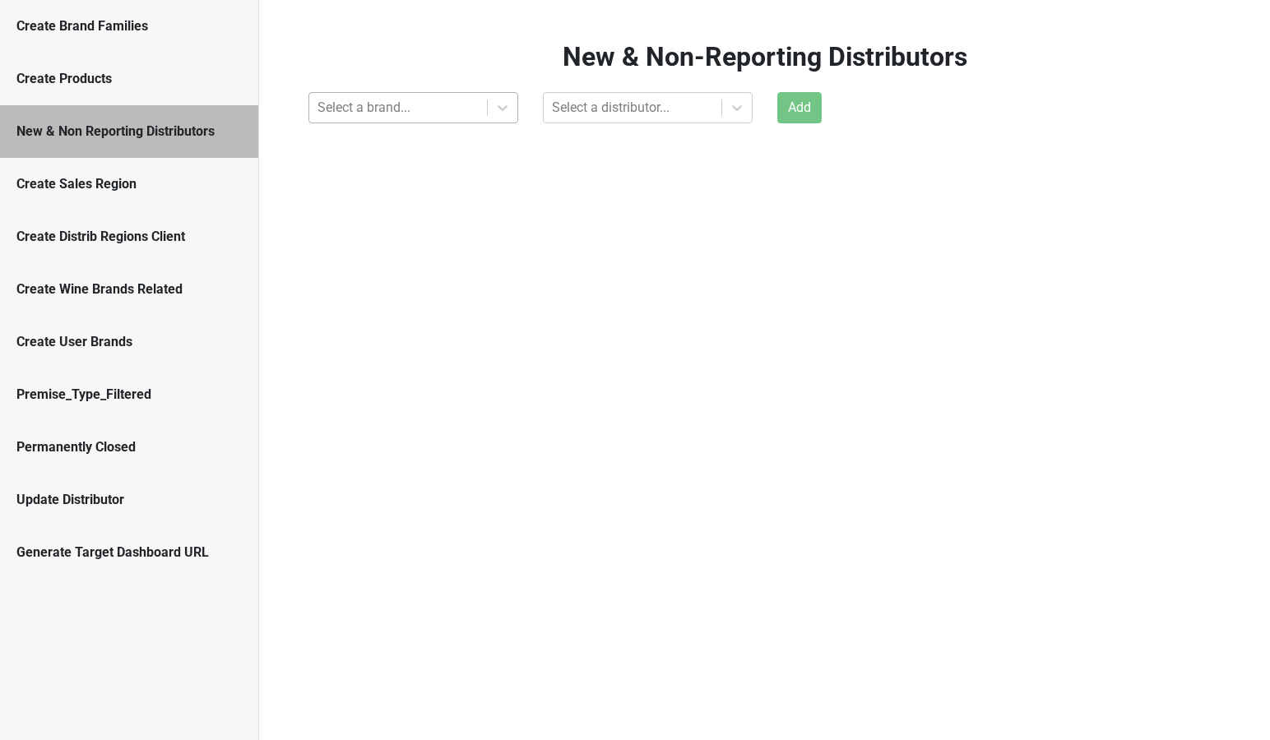
click at [384, 109] on div at bounding box center [398, 107] width 161 height 23
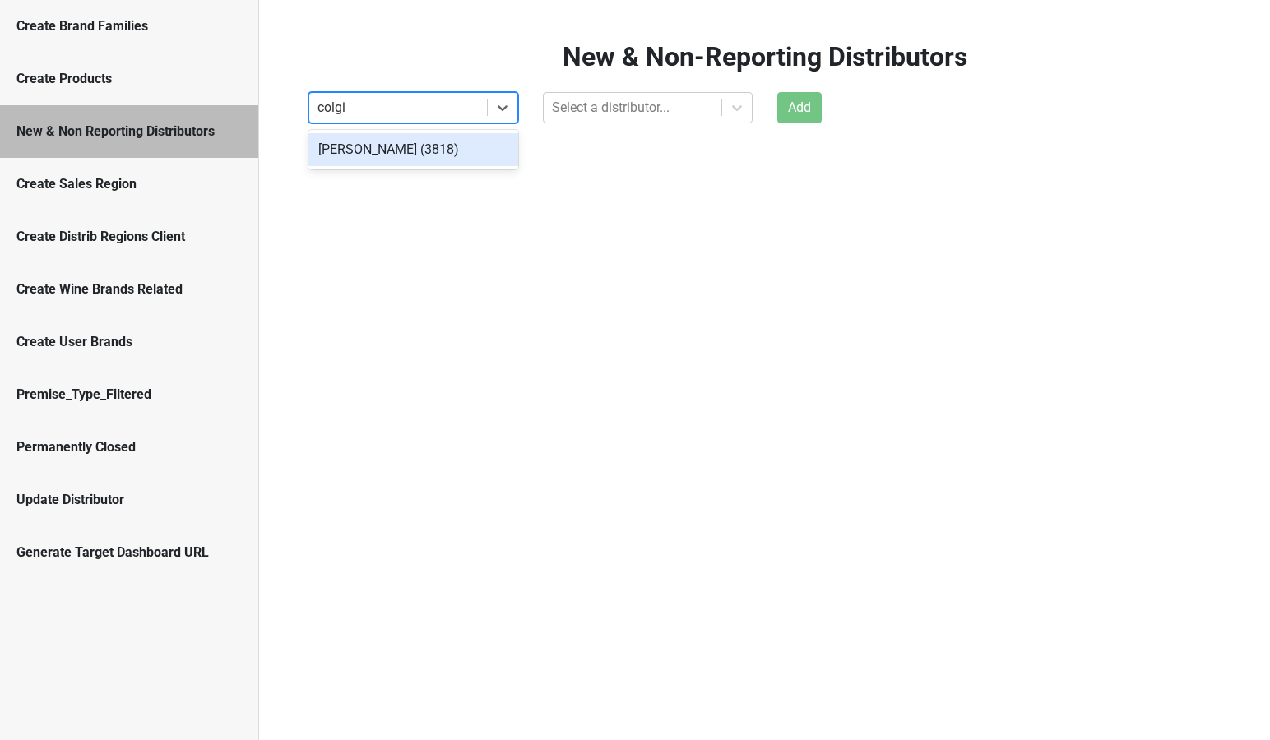
type input "colgin"
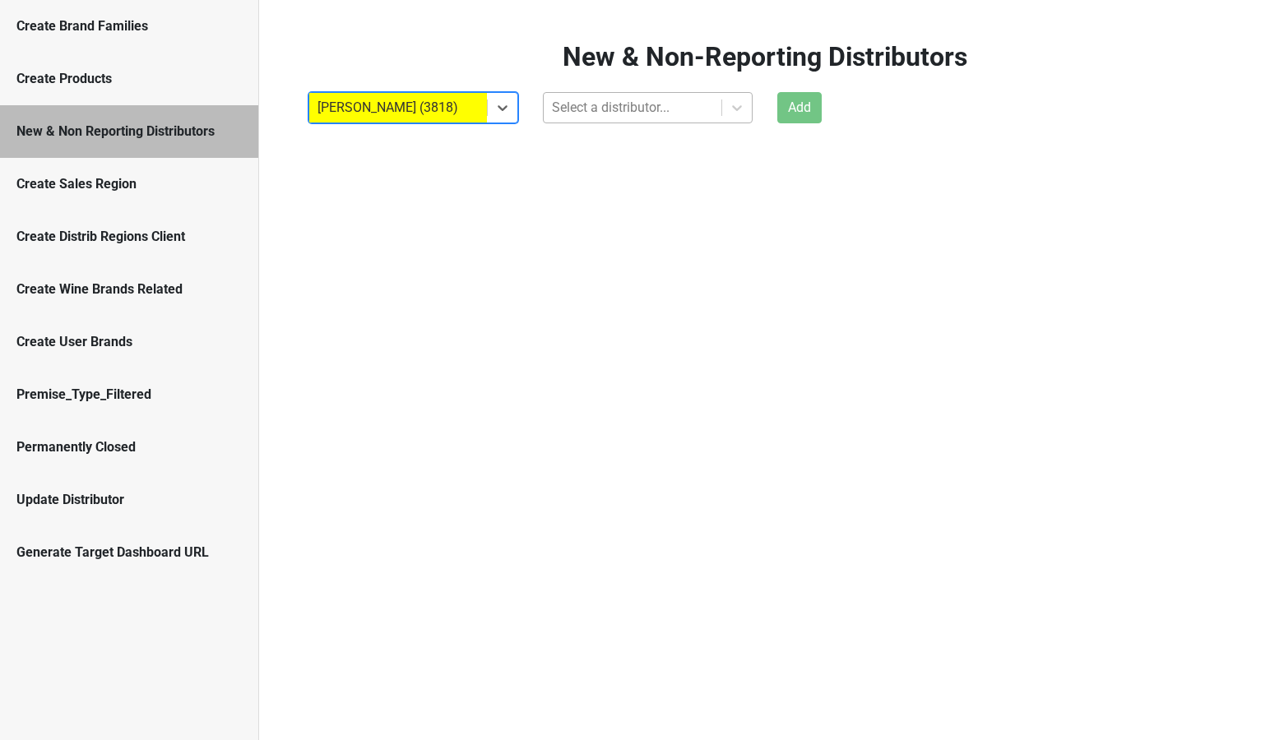
click at [677, 105] on div at bounding box center [632, 107] width 161 height 23
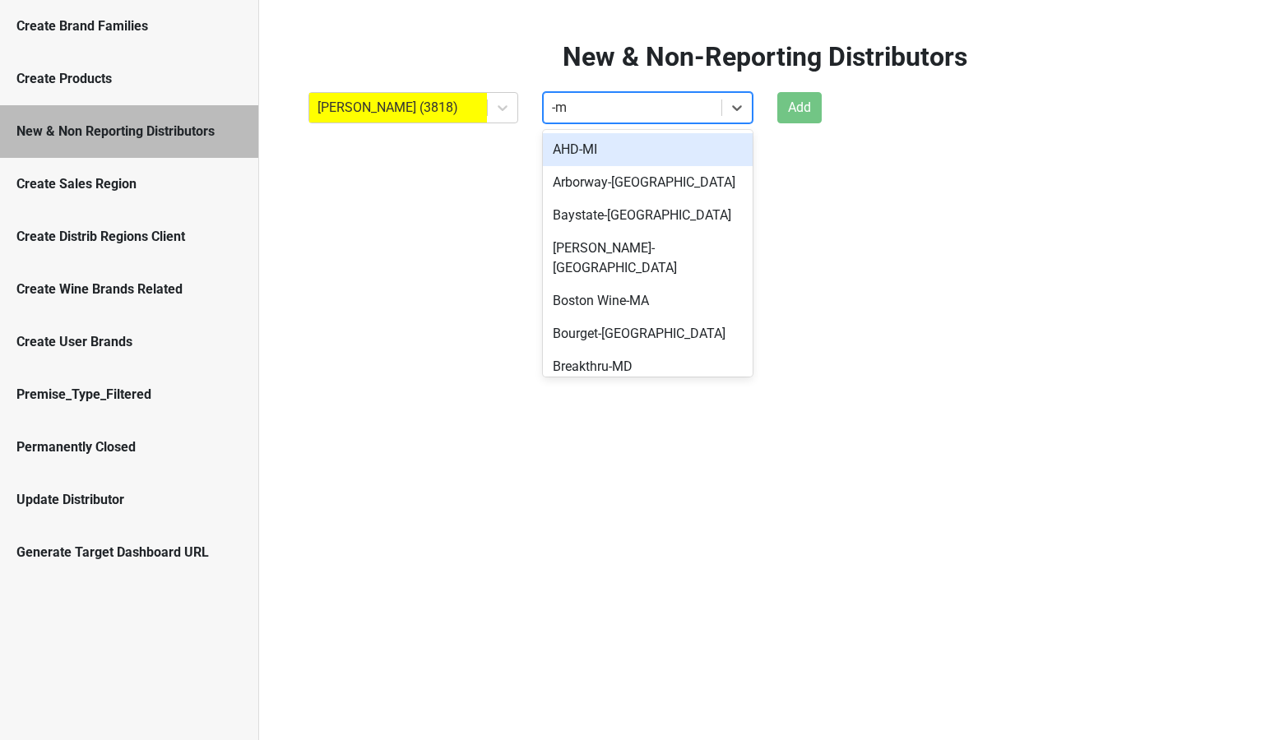
type input "-mn"
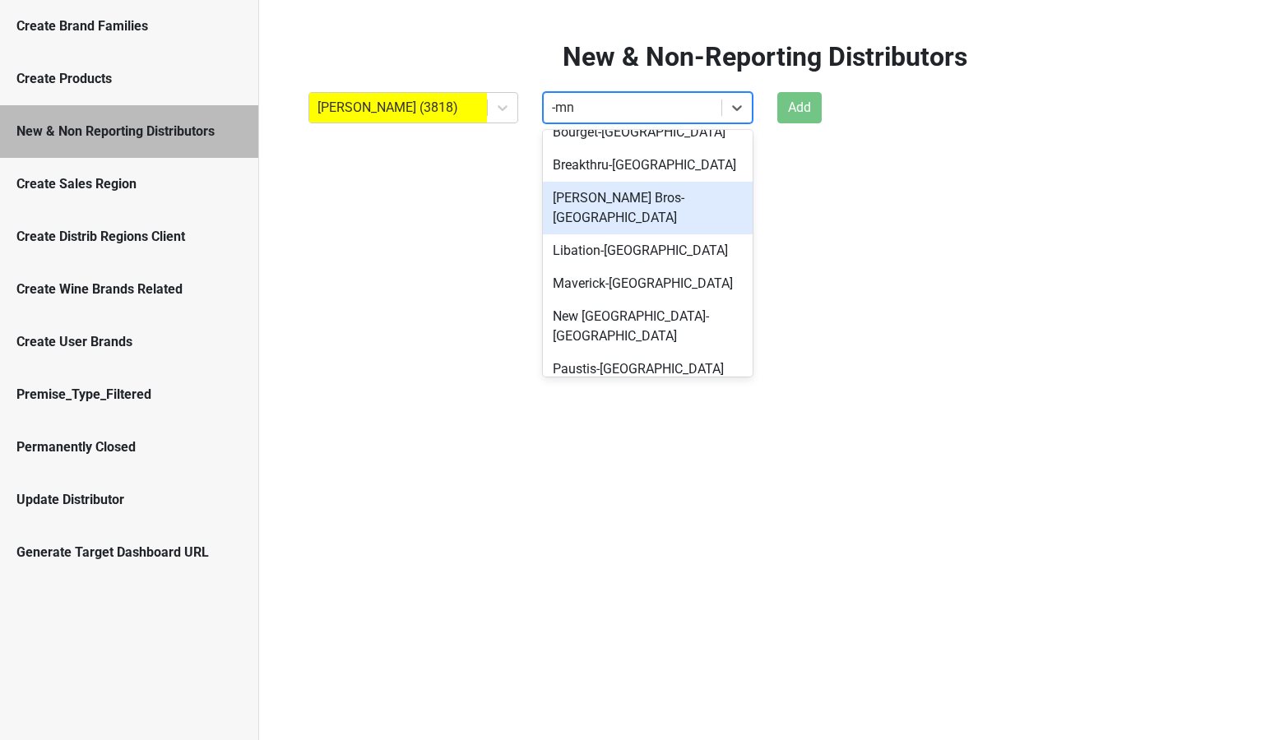
scroll to position [18, 0]
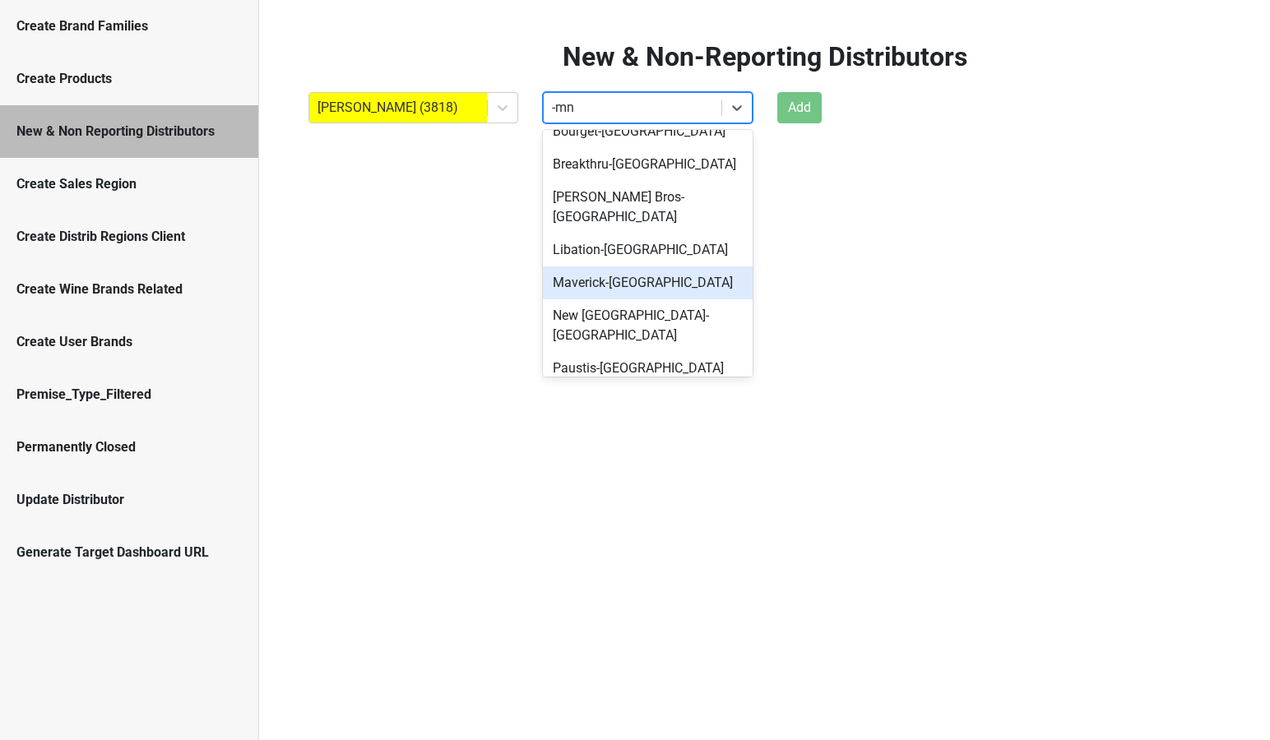
click at [582, 267] on div "Maverick-MN" at bounding box center [648, 283] width 210 height 33
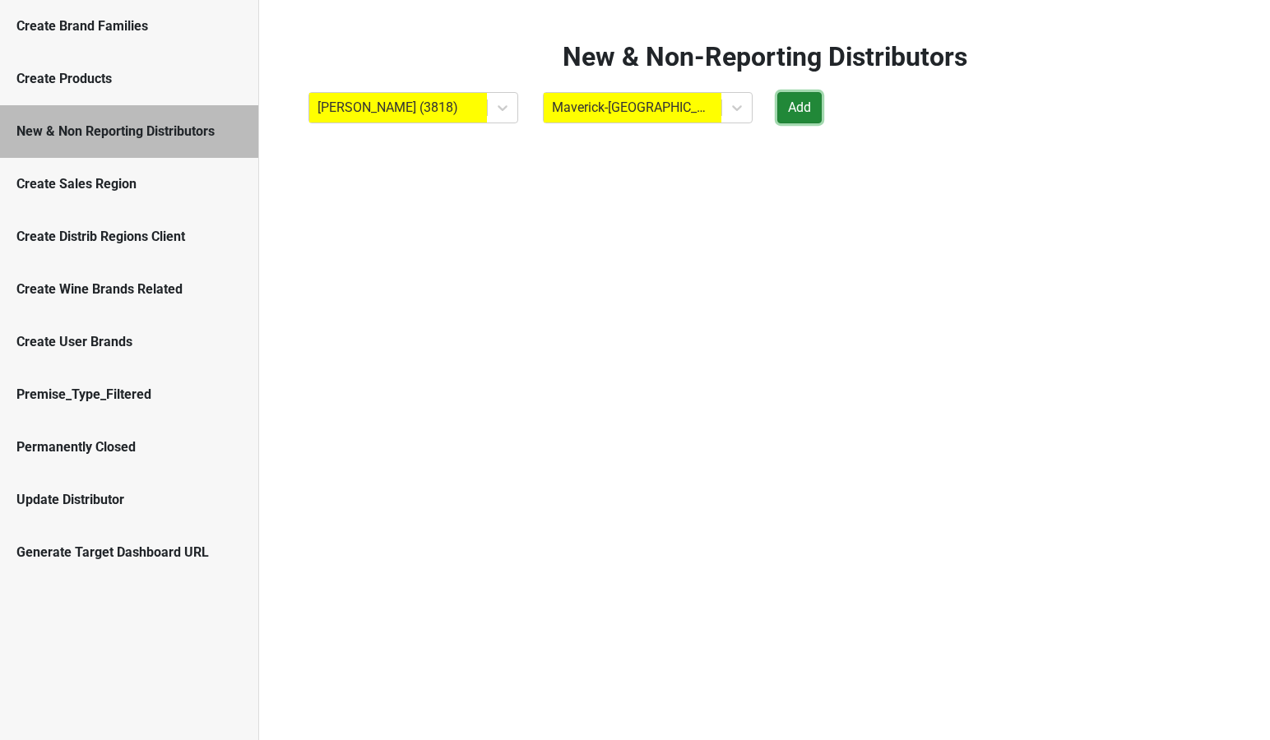
click at [783, 108] on button "Add" at bounding box center [800, 107] width 44 height 31
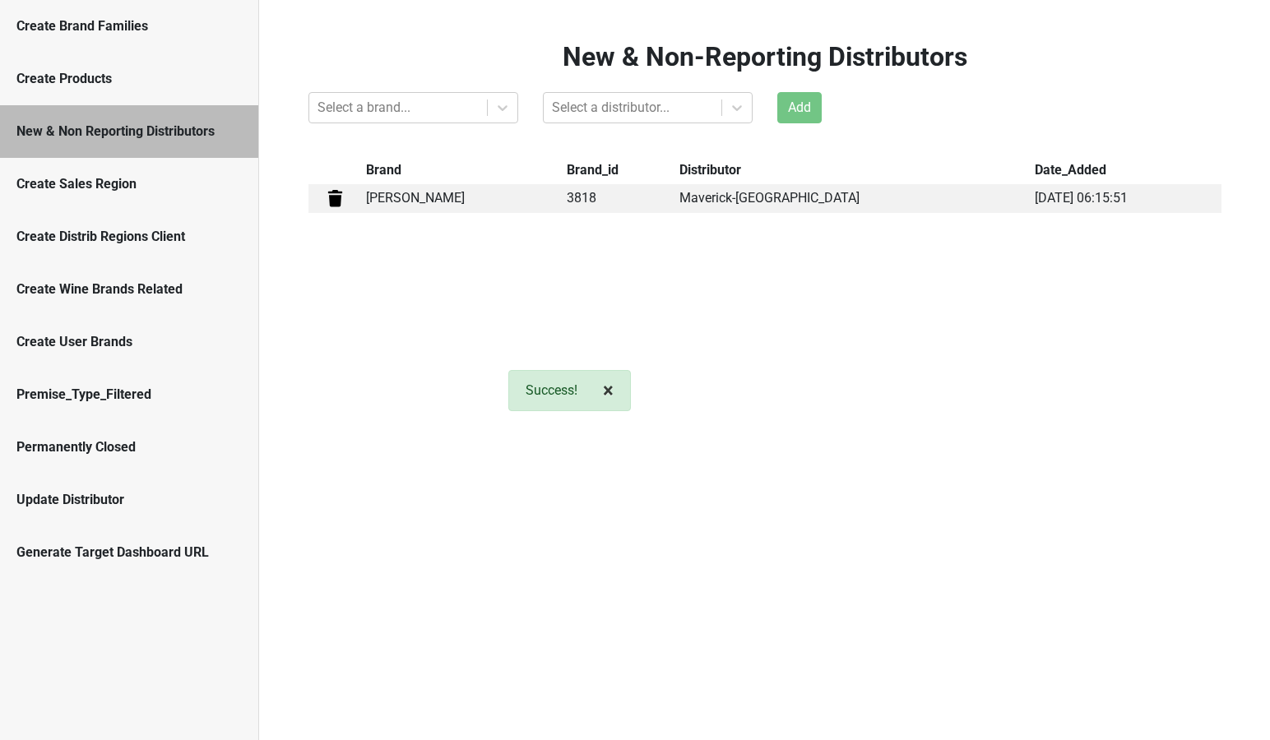
click at [614, 390] on span "×" at bounding box center [608, 390] width 11 height 23
